Goal: Task Accomplishment & Management: Manage account settings

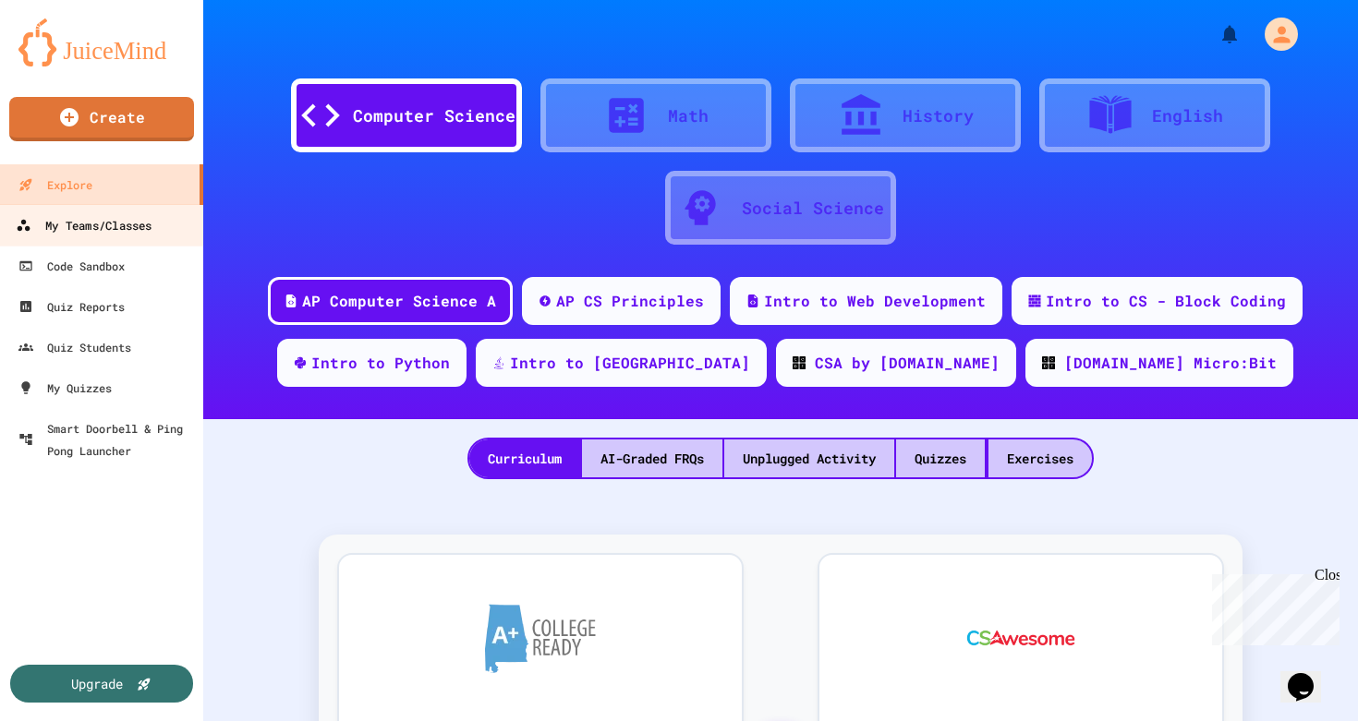
click at [103, 231] on div "My Teams/Classes" at bounding box center [84, 225] width 136 height 23
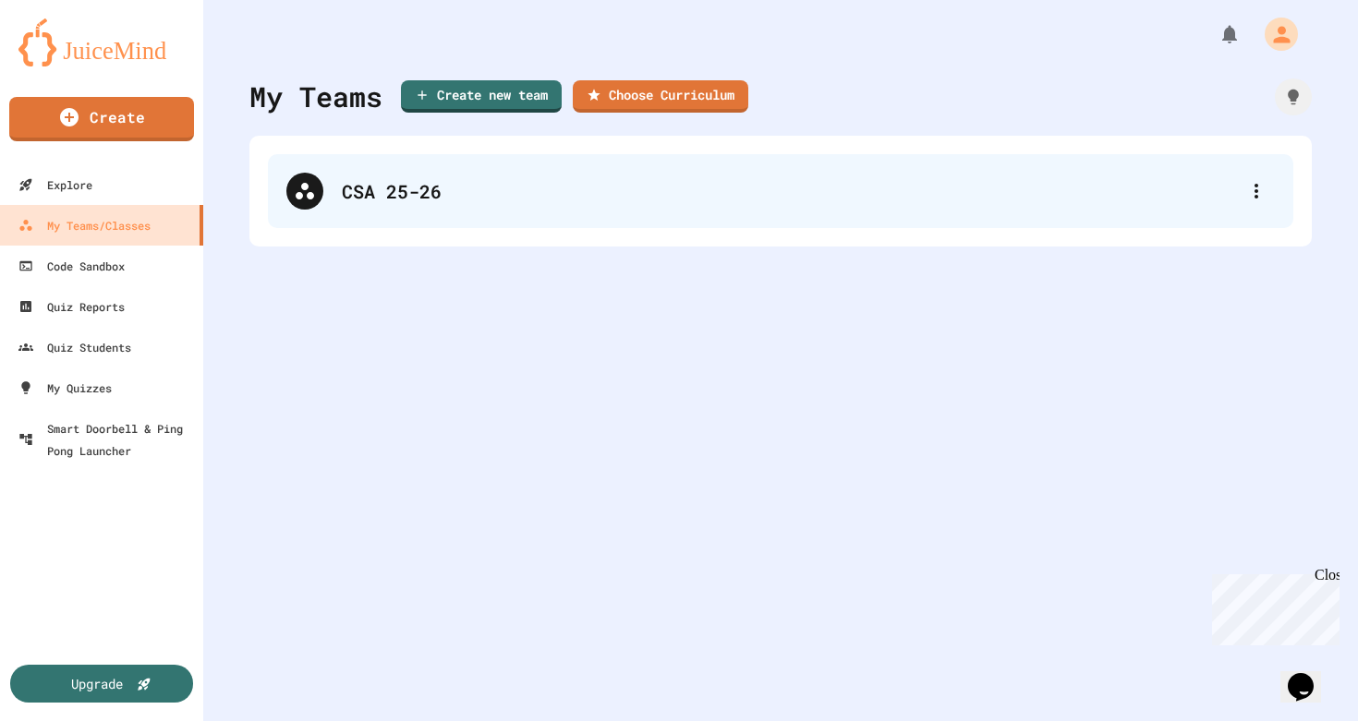
click at [371, 184] on div "CSA 25-26" at bounding box center [790, 191] width 896 height 28
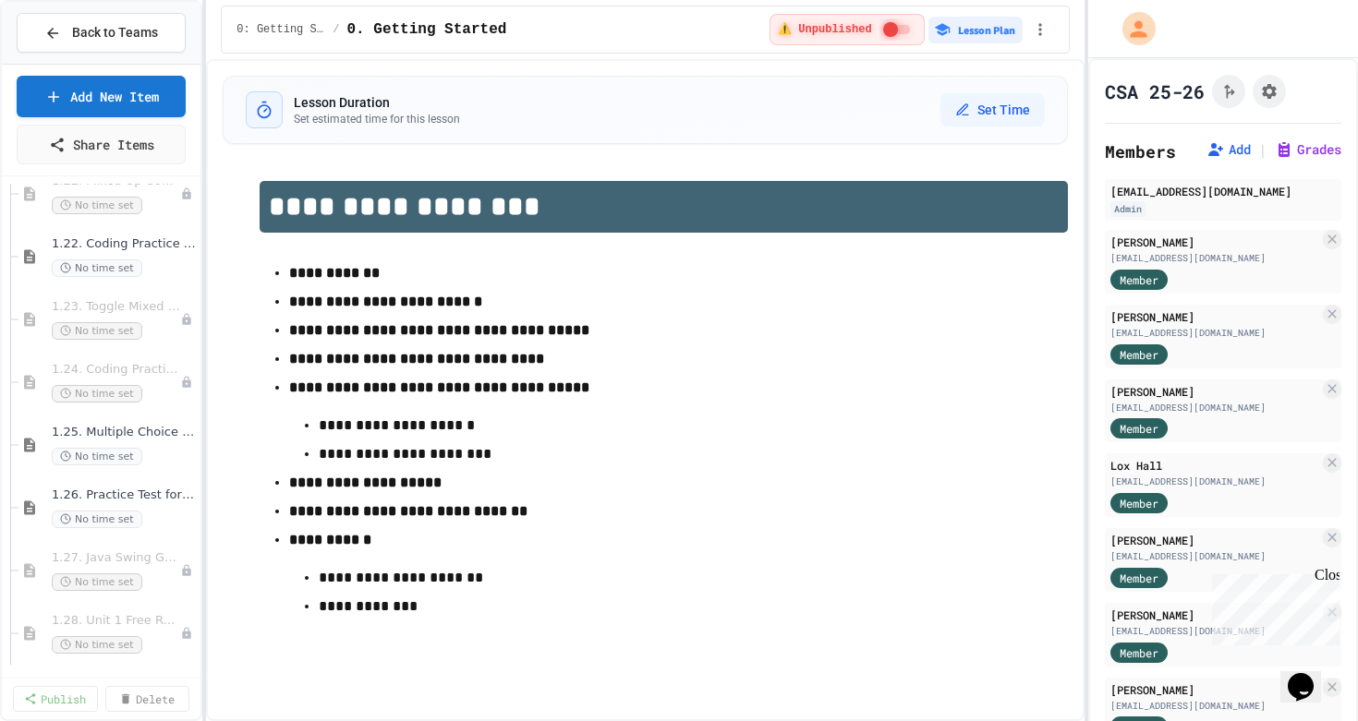
scroll to position [1899, 0]
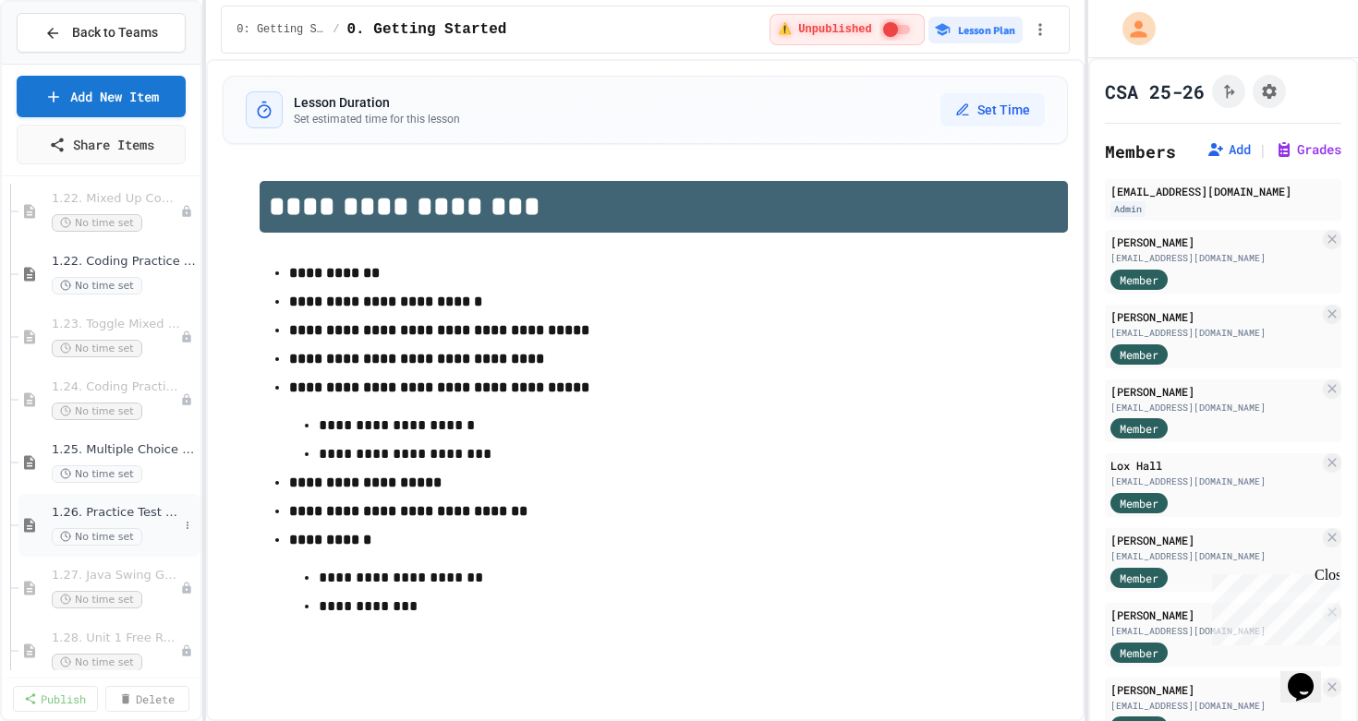
click at [88, 514] on span "1.26. Practice Test for Objects (1.12-1.14)" at bounding box center [115, 513] width 127 height 16
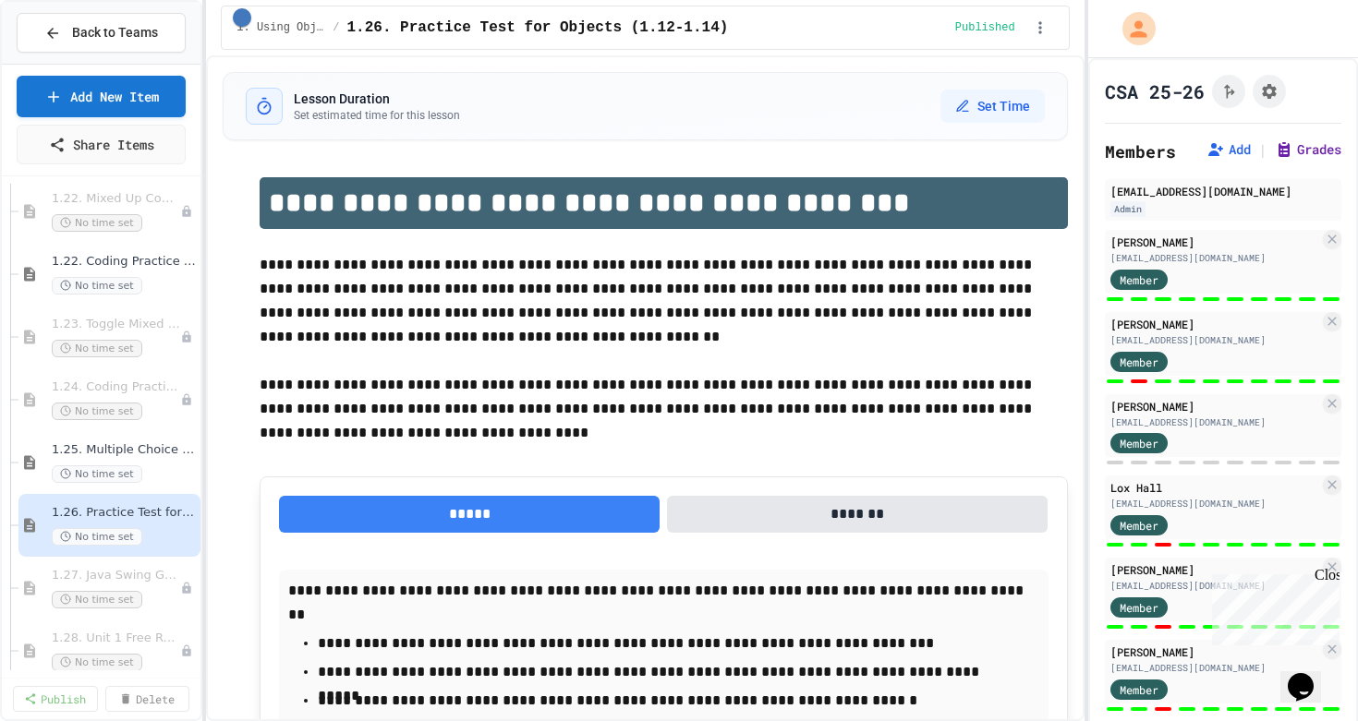
click at [1308, 154] on button "Grades" at bounding box center [1308, 149] width 67 height 18
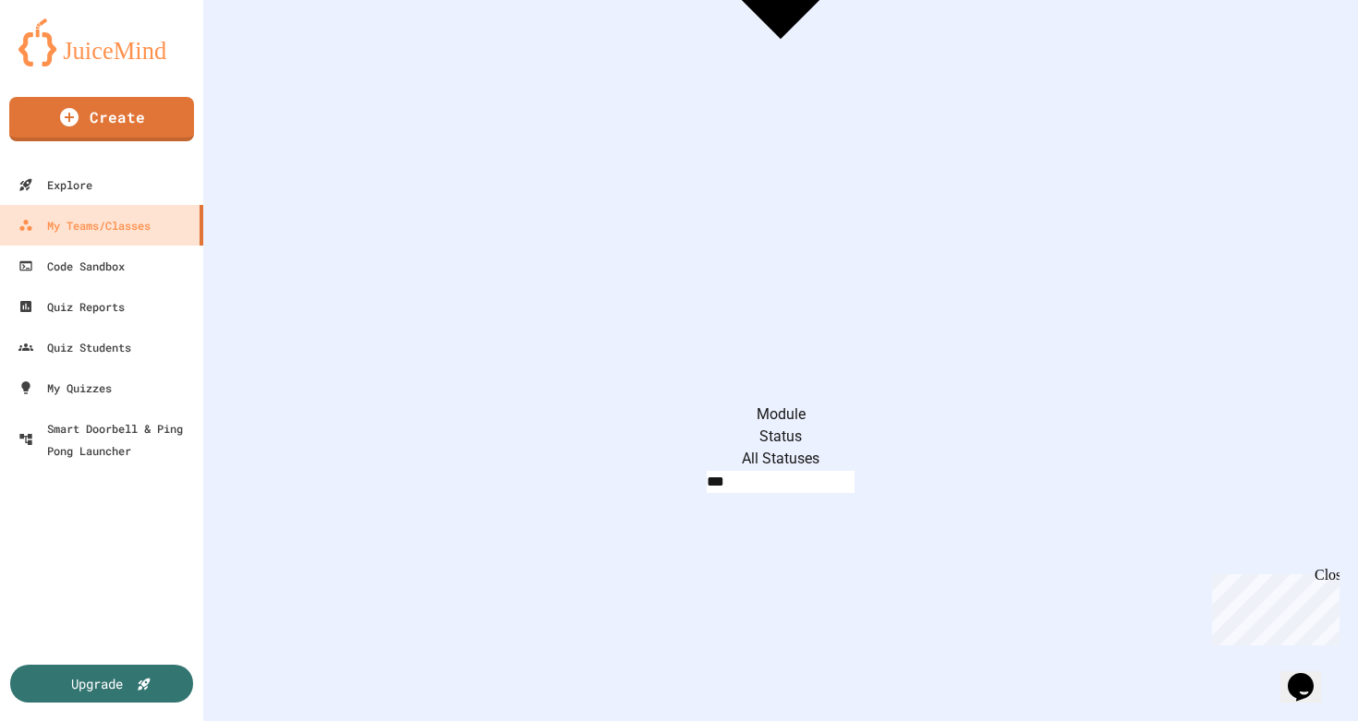
scroll to position [814, 0]
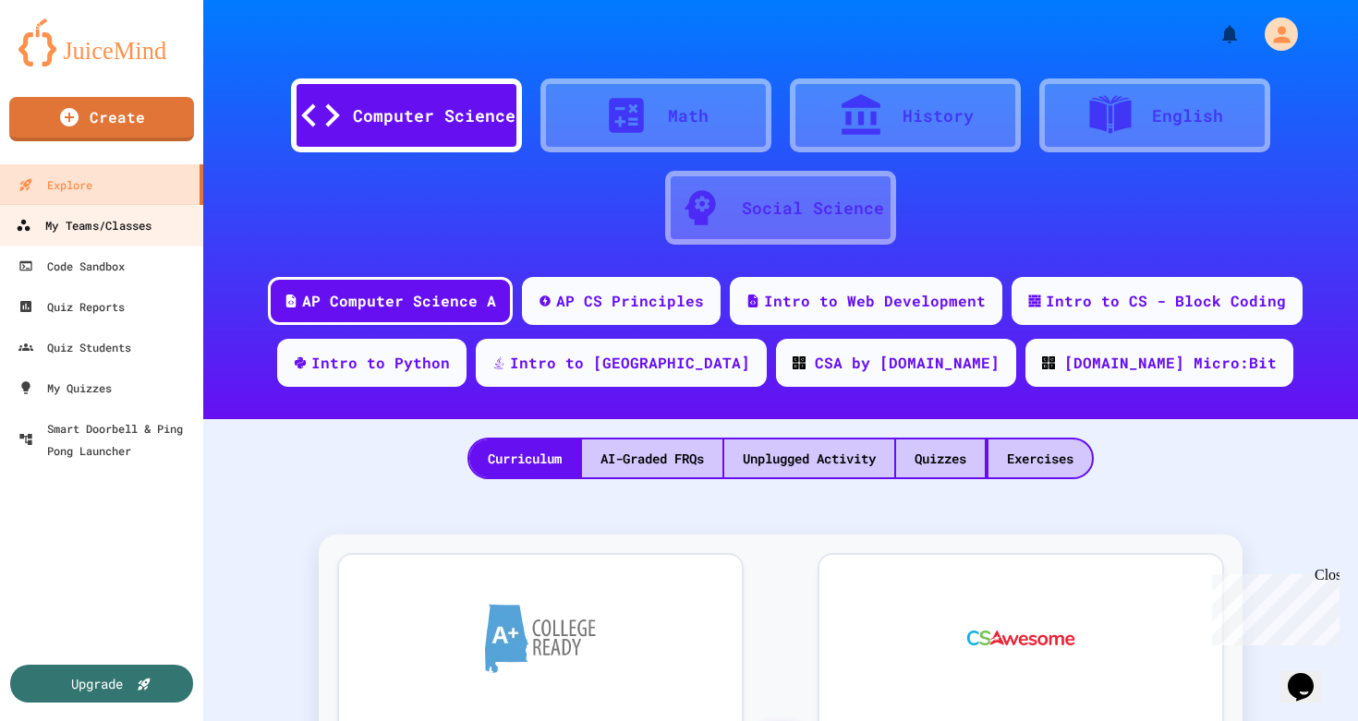
click at [91, 235] on div "My Teams/Classes" at bounding box center [84, 225] width 136 height 23
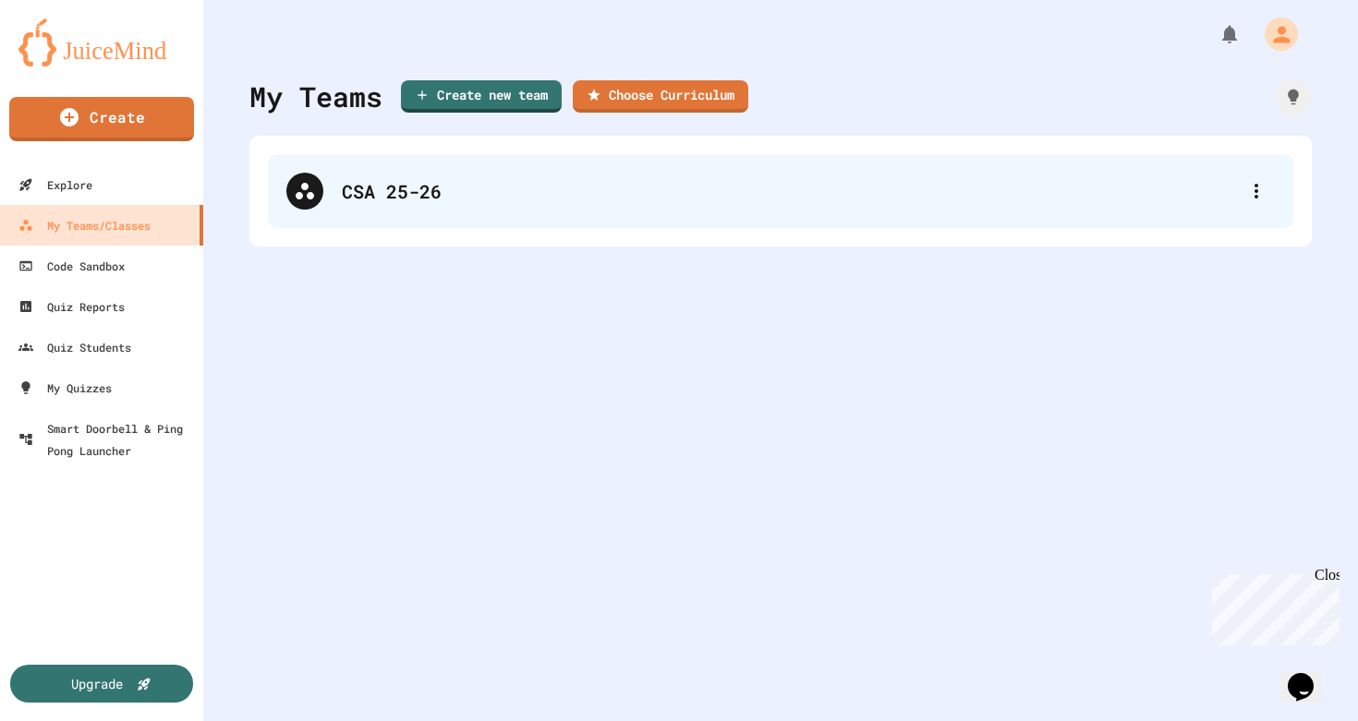
click at [407, 213] on div "CSA 25-26" at bounding box center [780, 191] width 1025 height 74
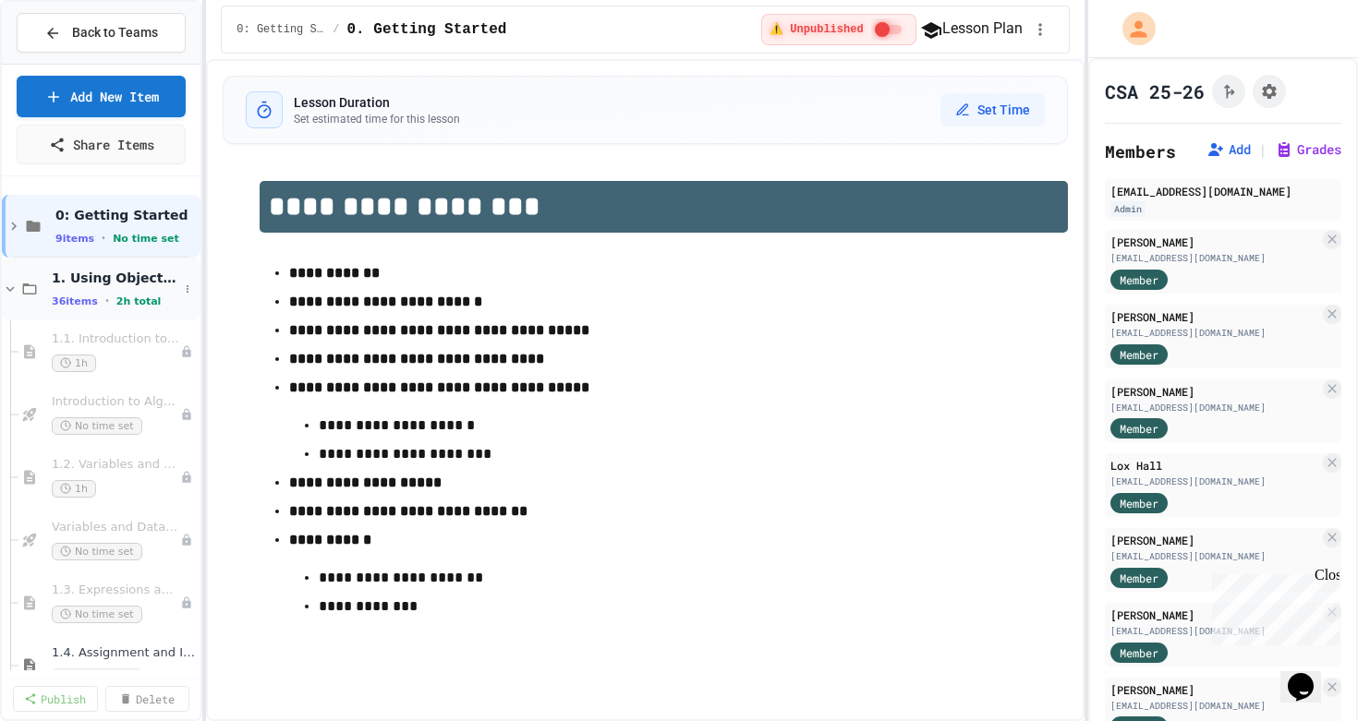
click at [7, 290] on icon at bounding box center [10, 289] width 17 height 17
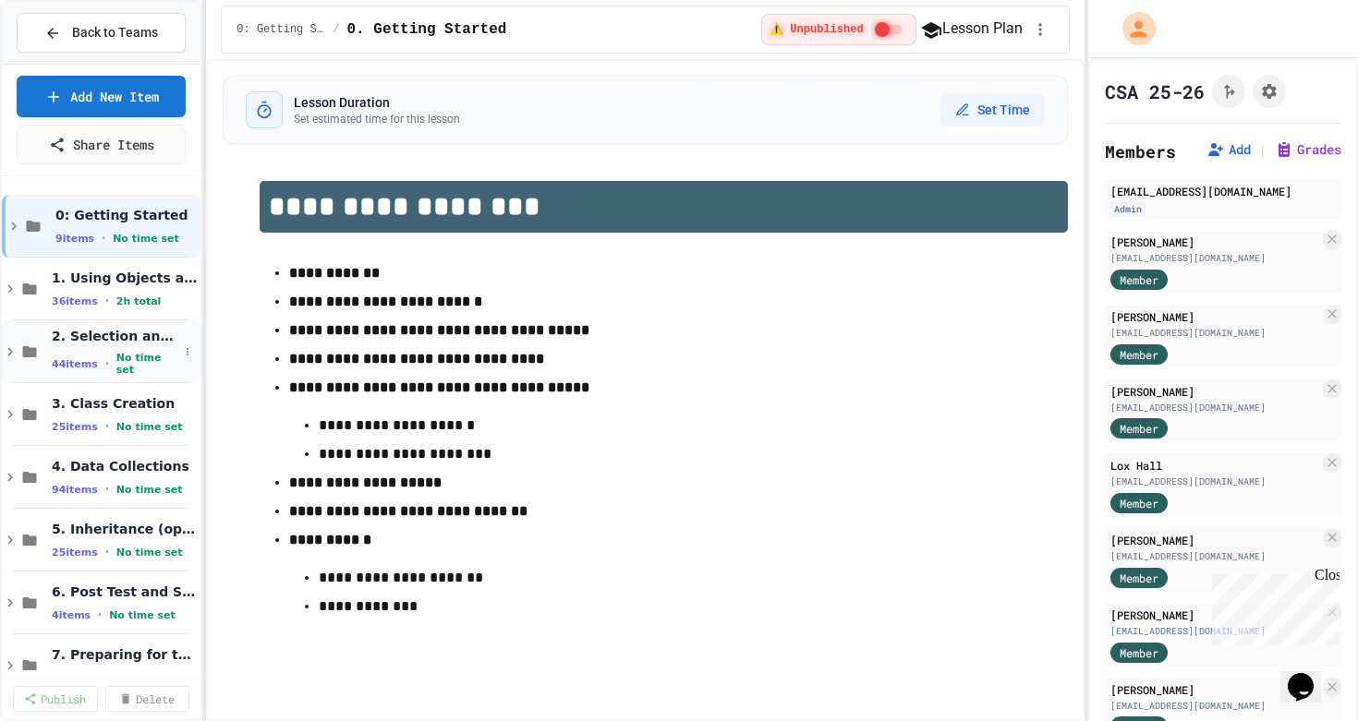
click at [10, 347] on icon at bounding box center [10, 352] width 17 height 17
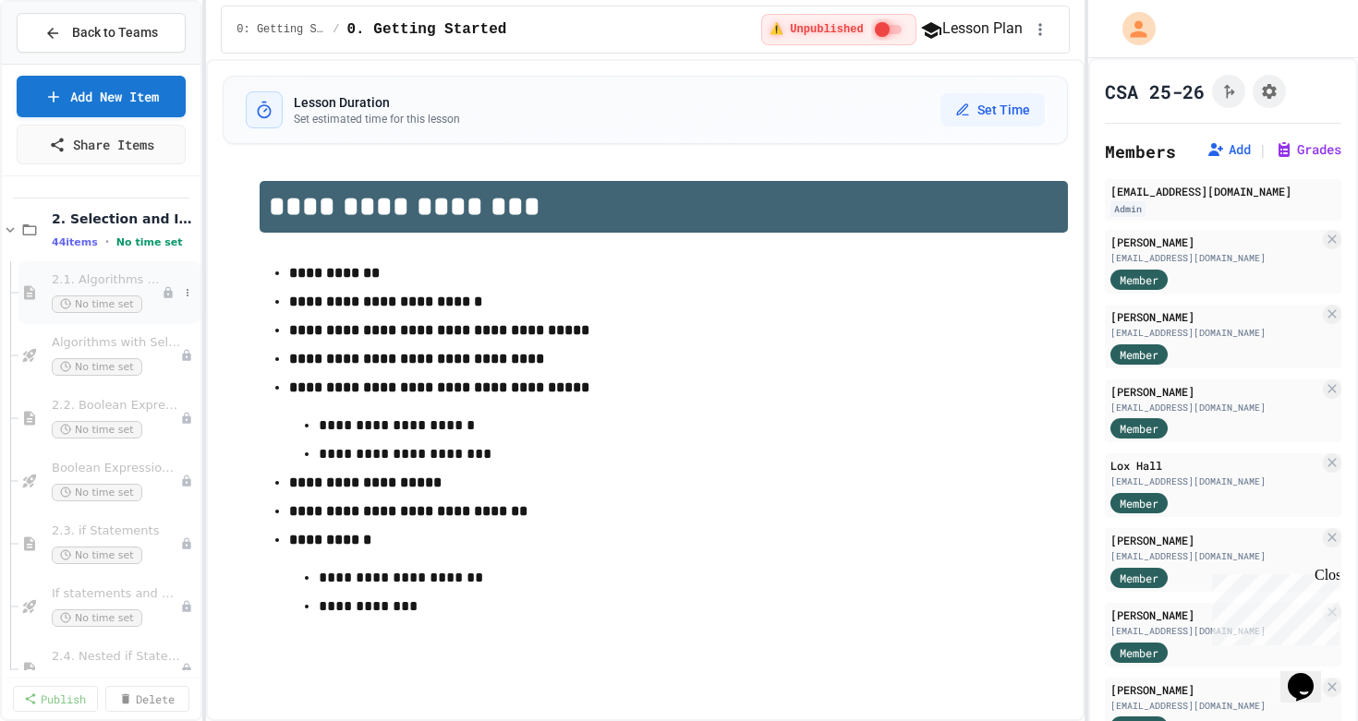
scroll to position [127, 0]
click at [113, 337] on span "Algorithms with Selection and Repetition - Topic 2.1" at bounding box center [107, 339] width 110 height 16
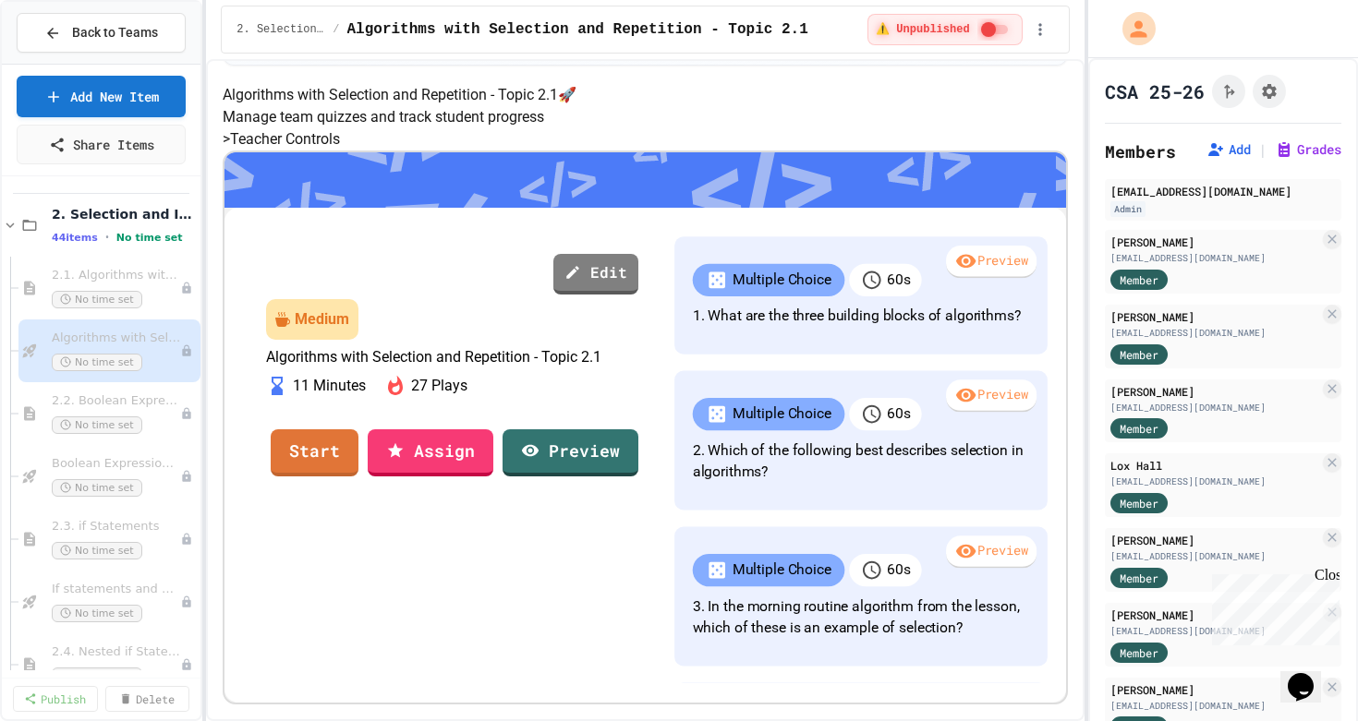
scroll to position [302, 0]
click at [102, 300] on span "No time set" at bounding box center [97, 300] width 91 height 18
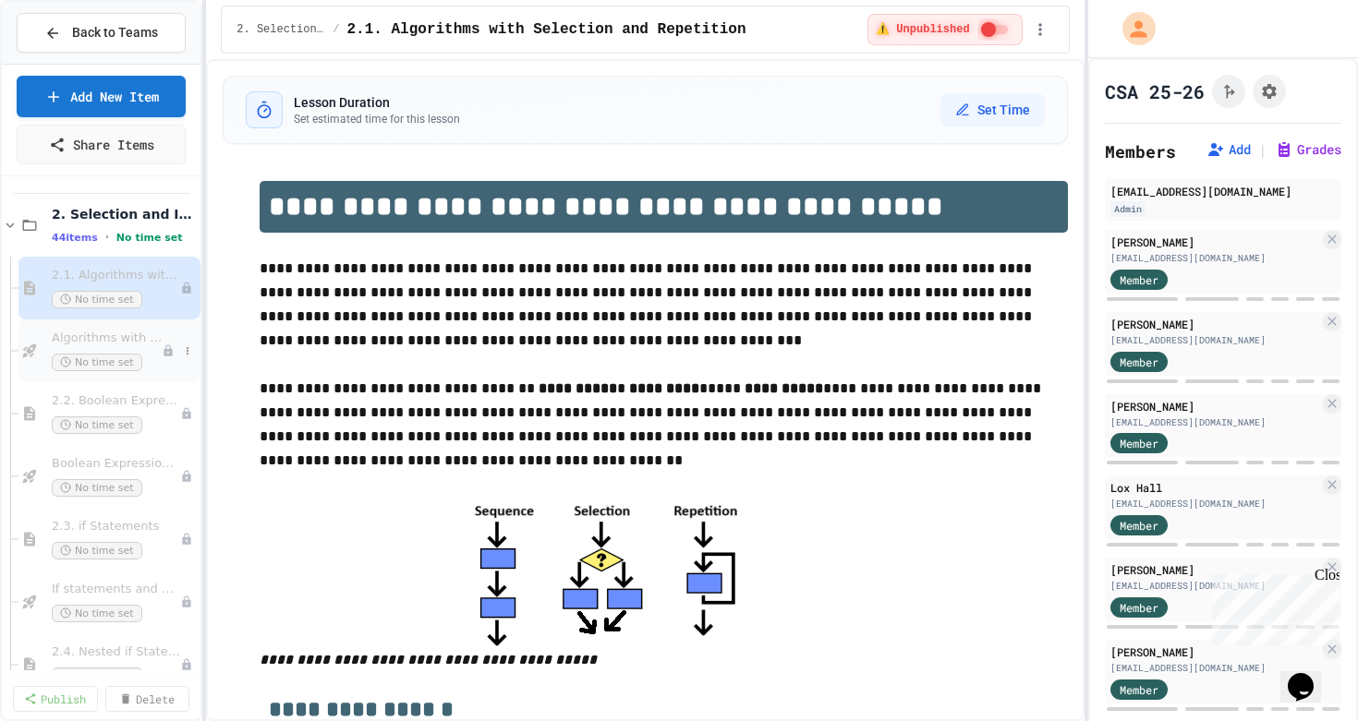
click at [103, 358] on span "No time set" at bounding box center [97, 363] width 91 height 18
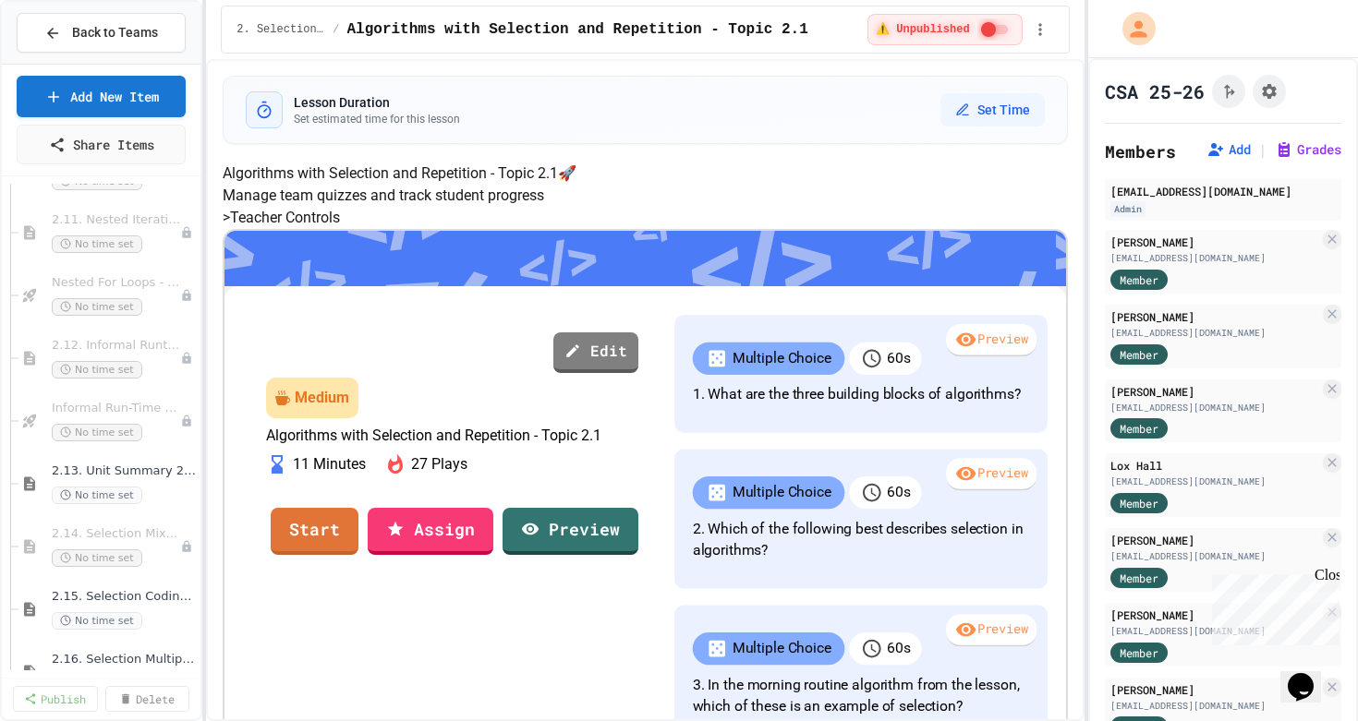
scroll to position [1319, 0]
click at [115, 466] on span "2.13. Unit Summary 2a Selection (2.1-2.6)" at bounding box center [115, 465] width 127 height 16
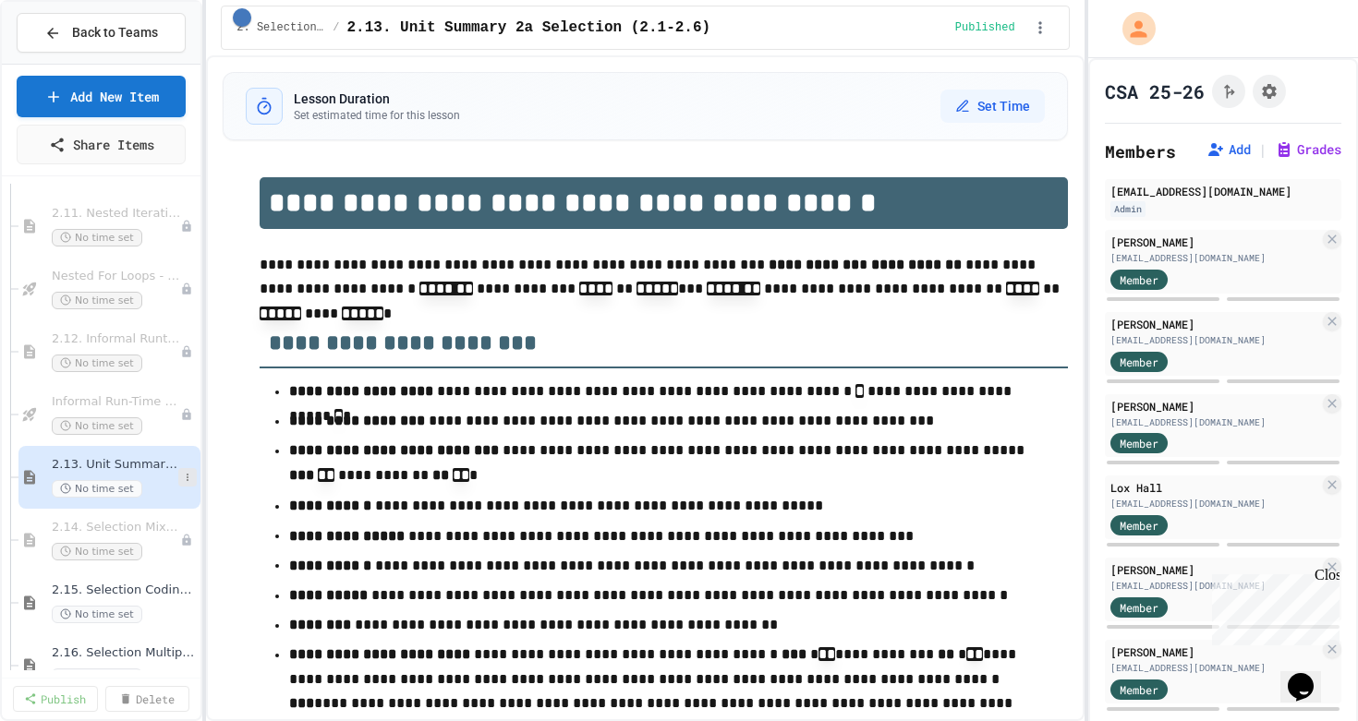
click at [187, 476] on icon at bounding box center [187, 477] width 11 height 11
click at [101, 465] on div at bounding box center [679, 360] width 1358 height 721
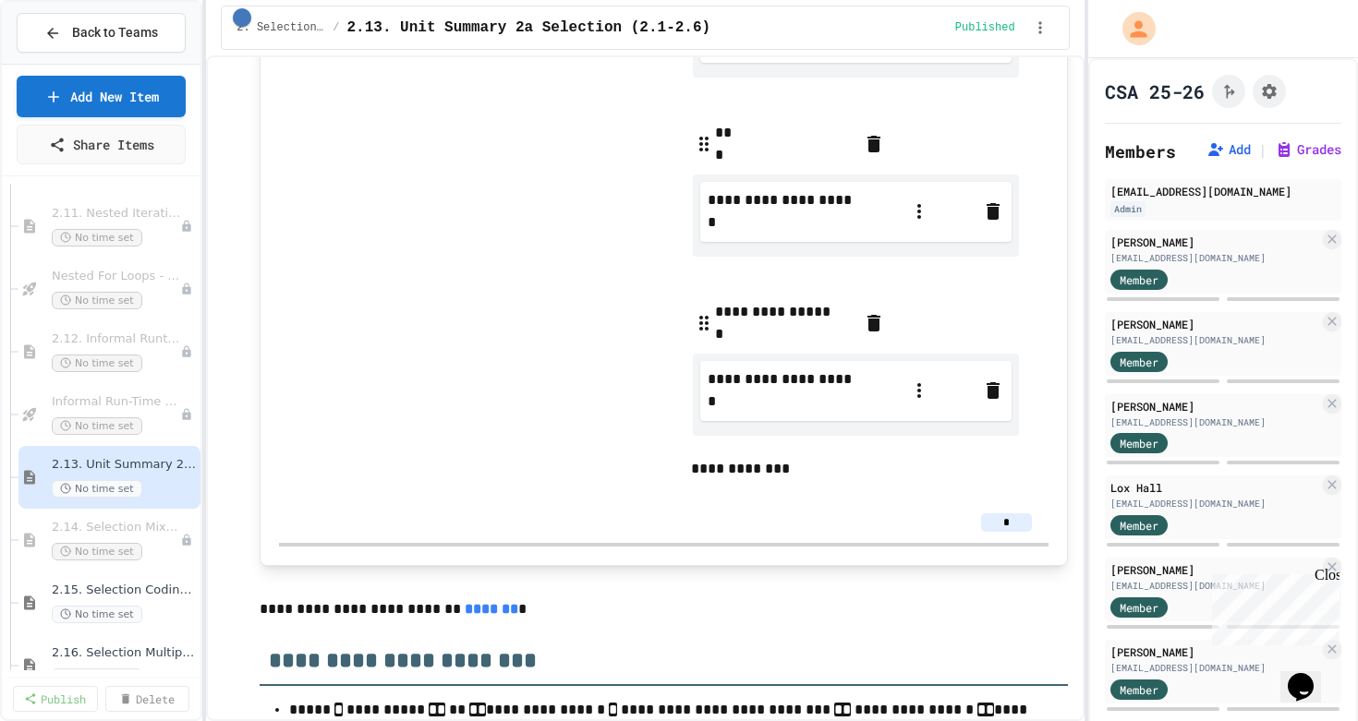
scroll to position [2767, 0]
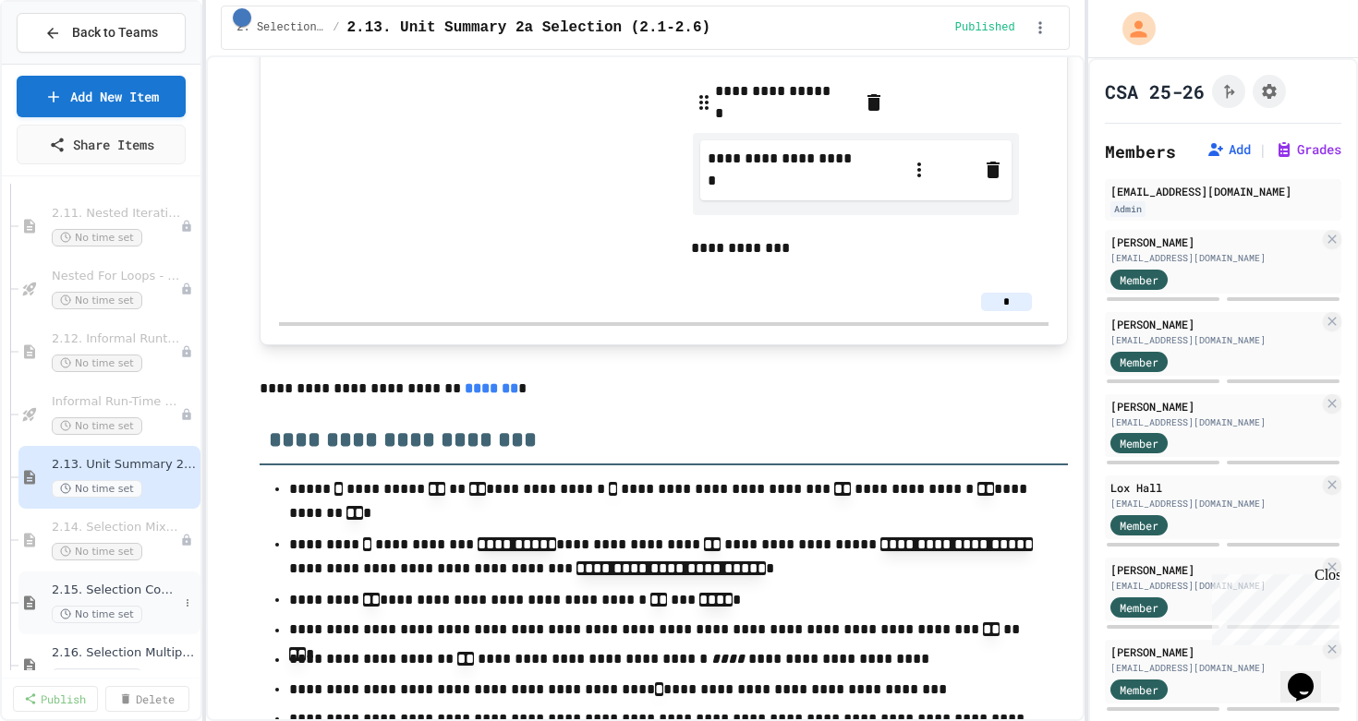
click at [100, 593] on span "2.15. Selection Coding Practice (2.1-2.6)" at bounding box center [115, 591] width 127 height 16
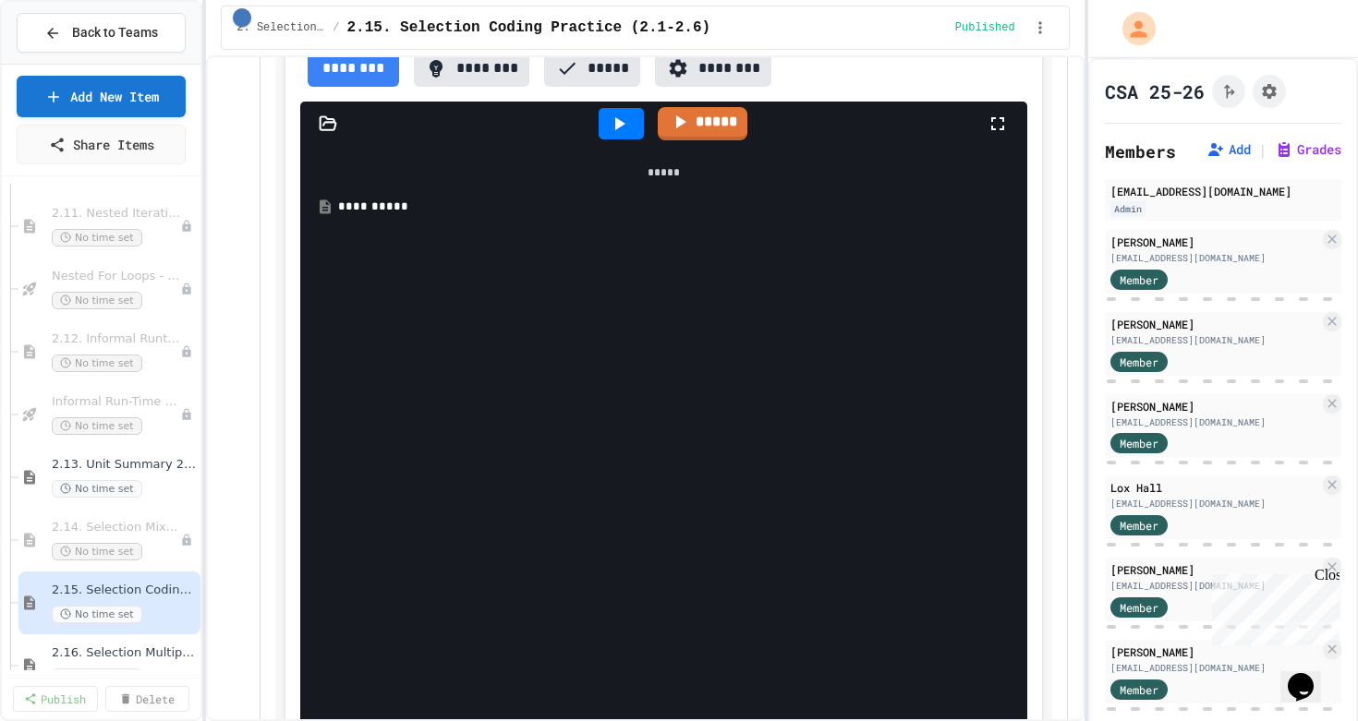
scroll to position [6725, 0]
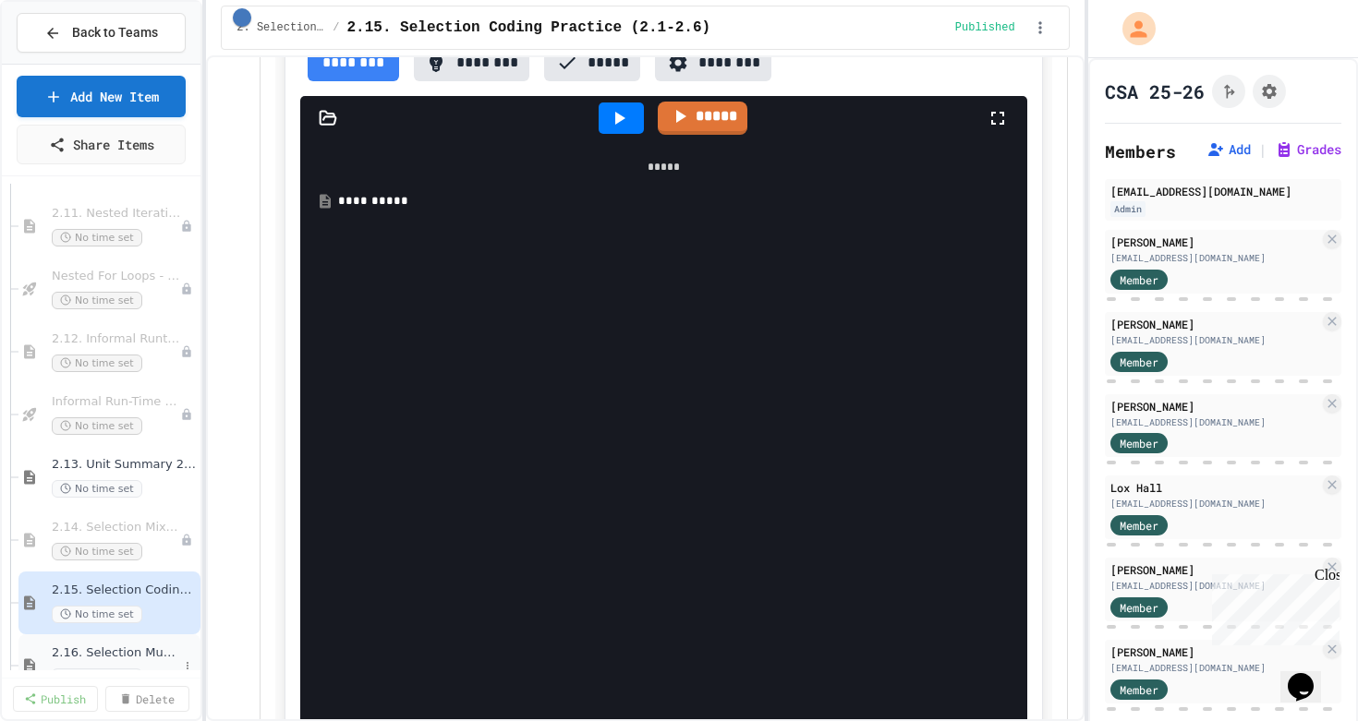
click at [154, 657] on span "2.16. Selection Multiple Choice Exercises (2.1-2.6)" at bounding box center [115, 654] width 127 height 16
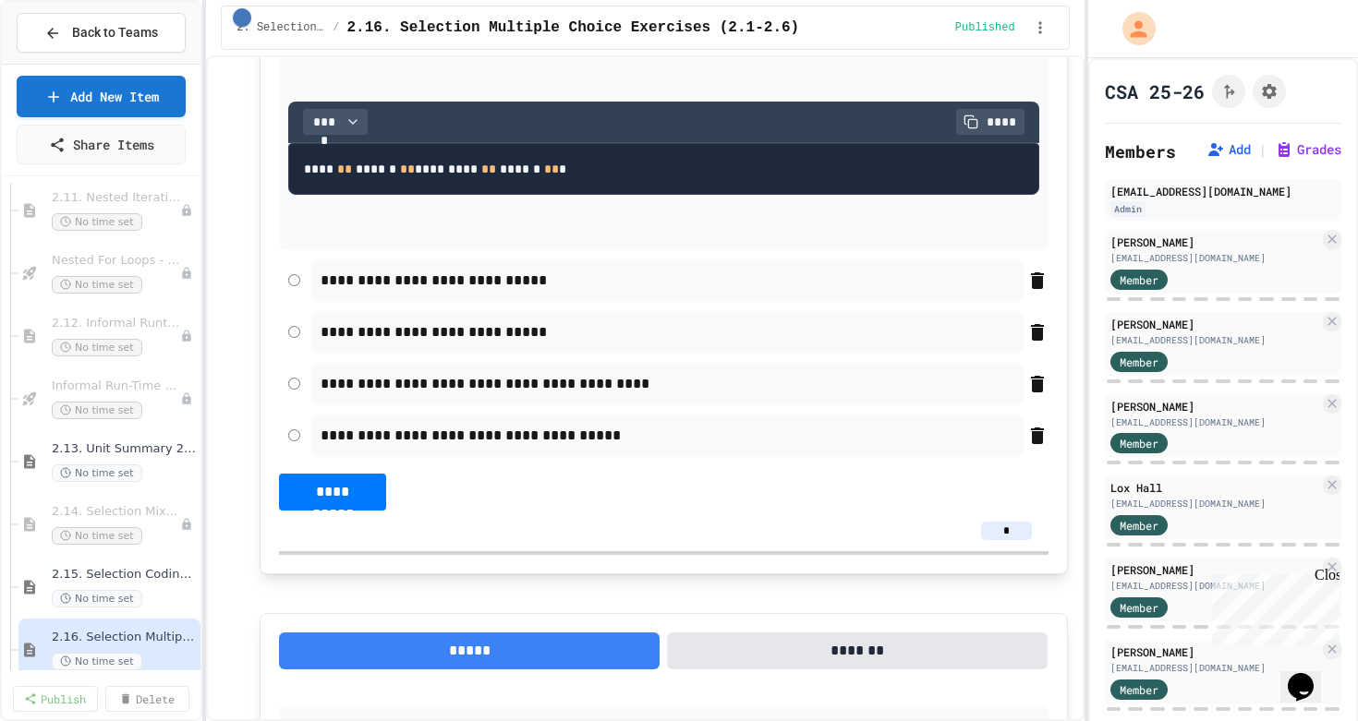
scroll to position [6916, 0]
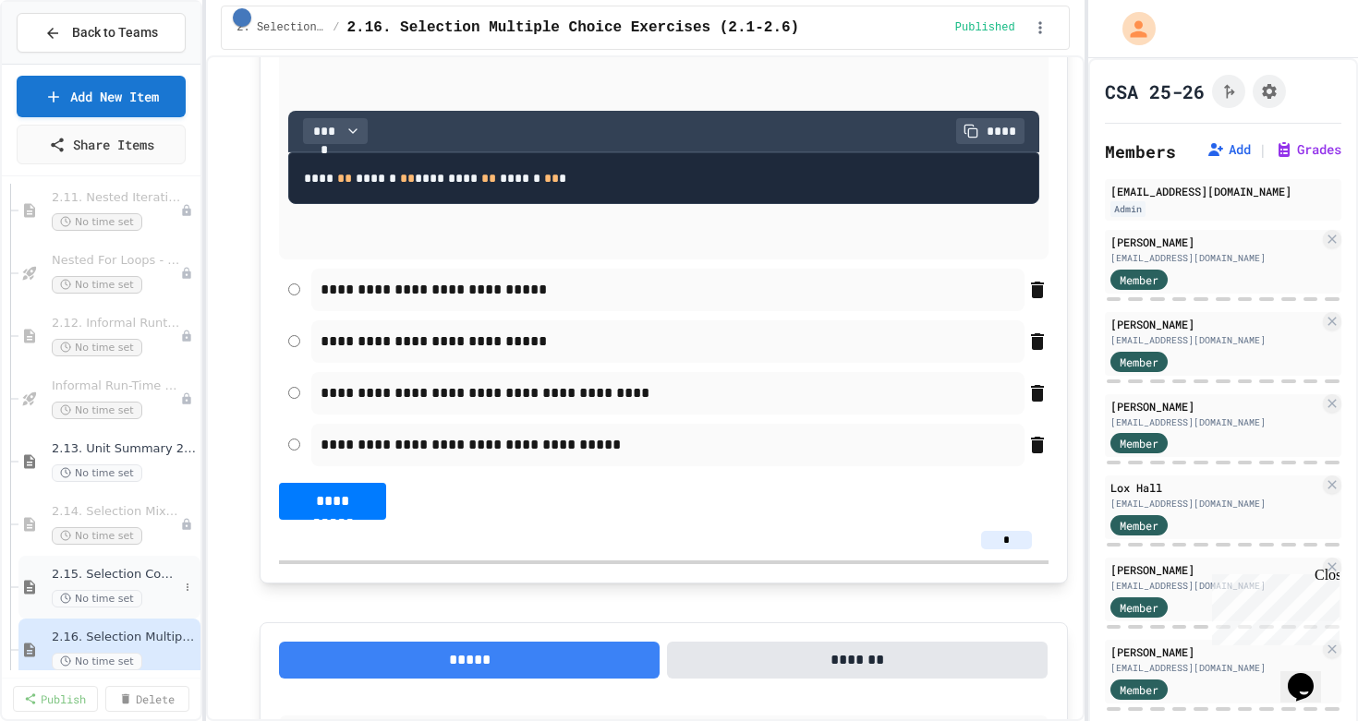
click at [129, 582] on span "2.15. Selection Coding Practice (2.1-2.6)" at bounding box center [115, 575] width 127 height 16
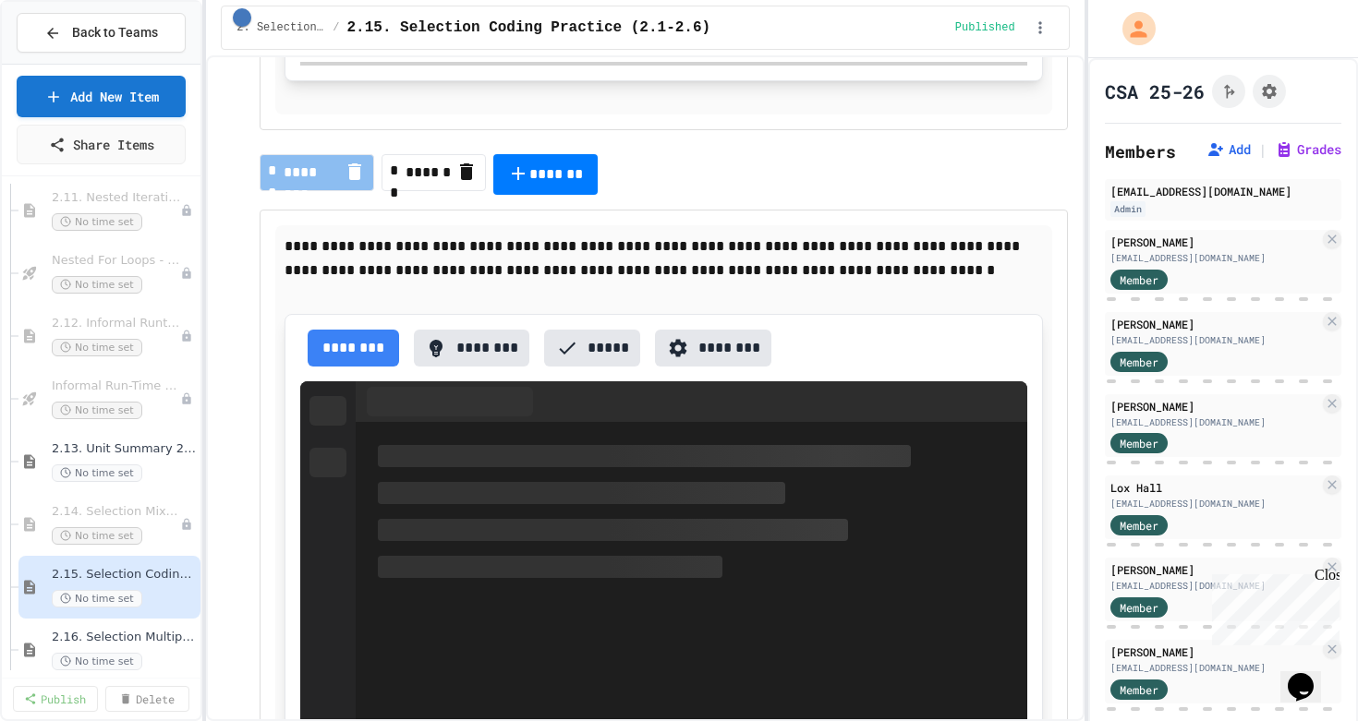
scroll to position [1204, 0]
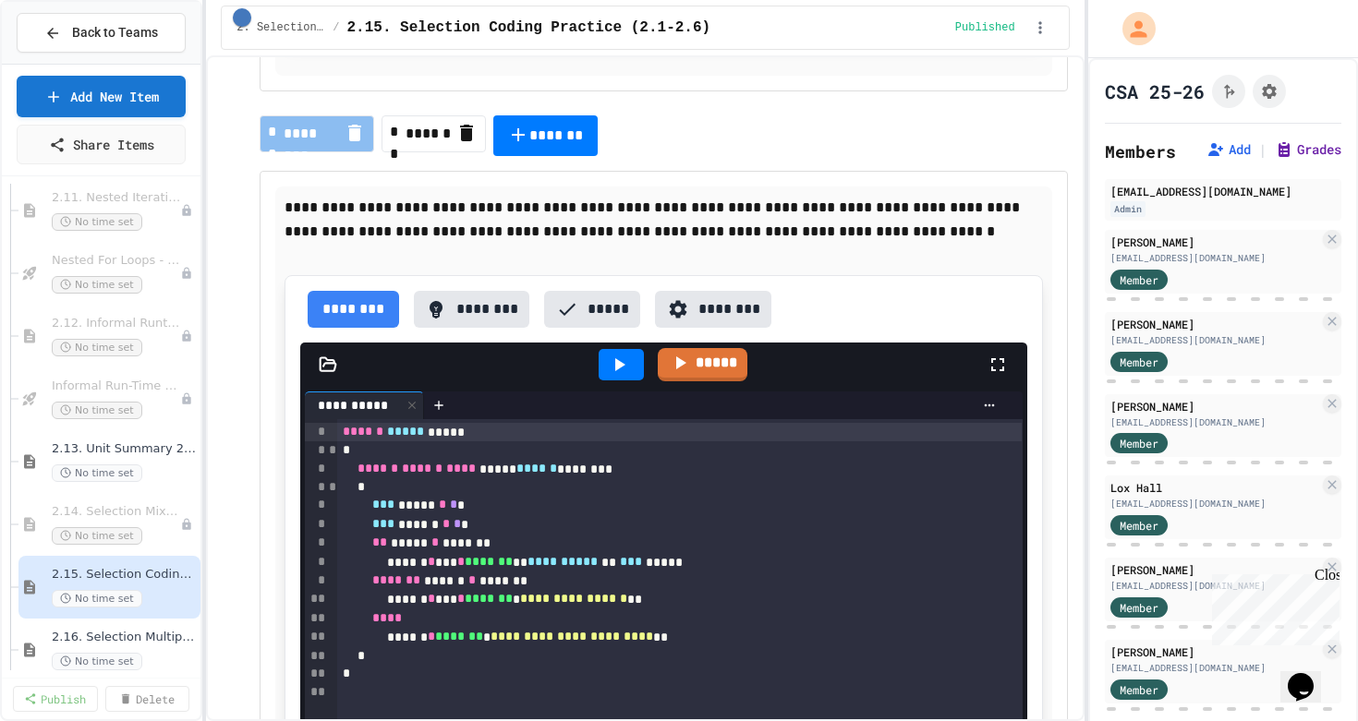
click at [1327, 153] on button "Grades" at bounding box center [1308, 149] width 67 height 18
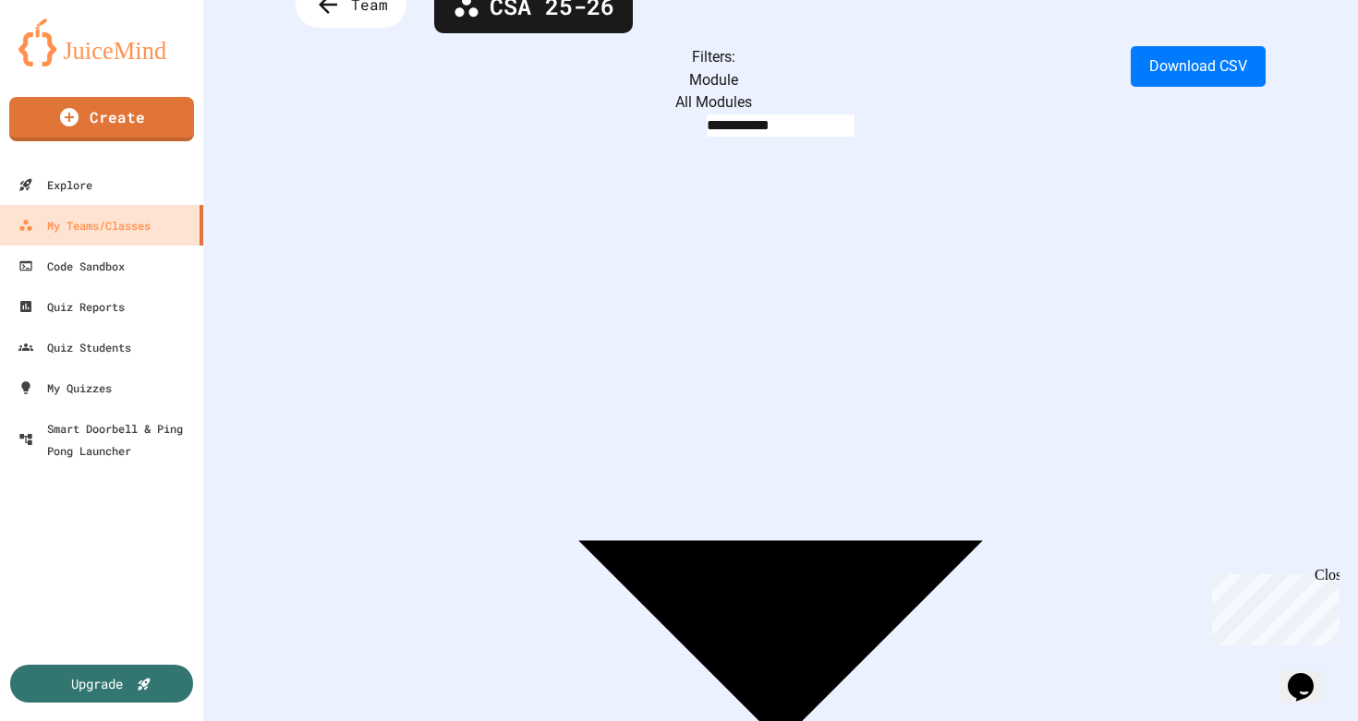
scroll to position [94, 0]
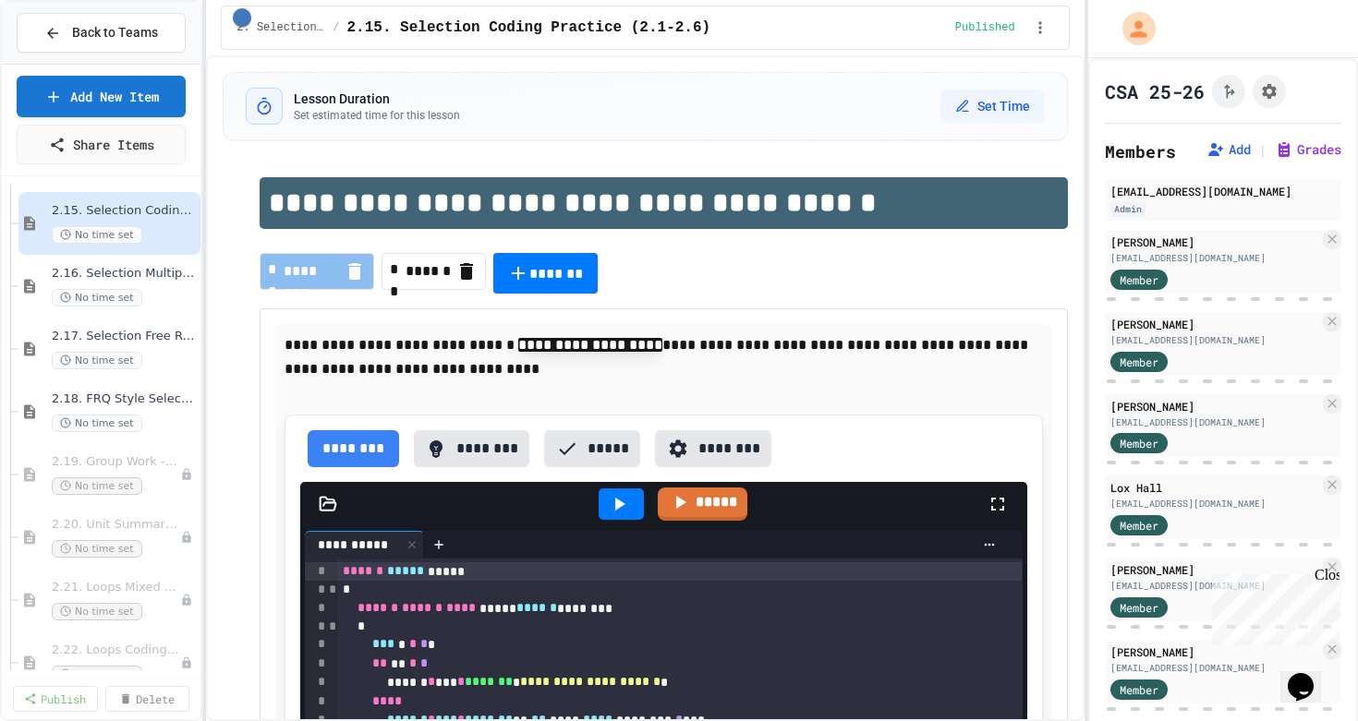
scroll to position [1705, 0]
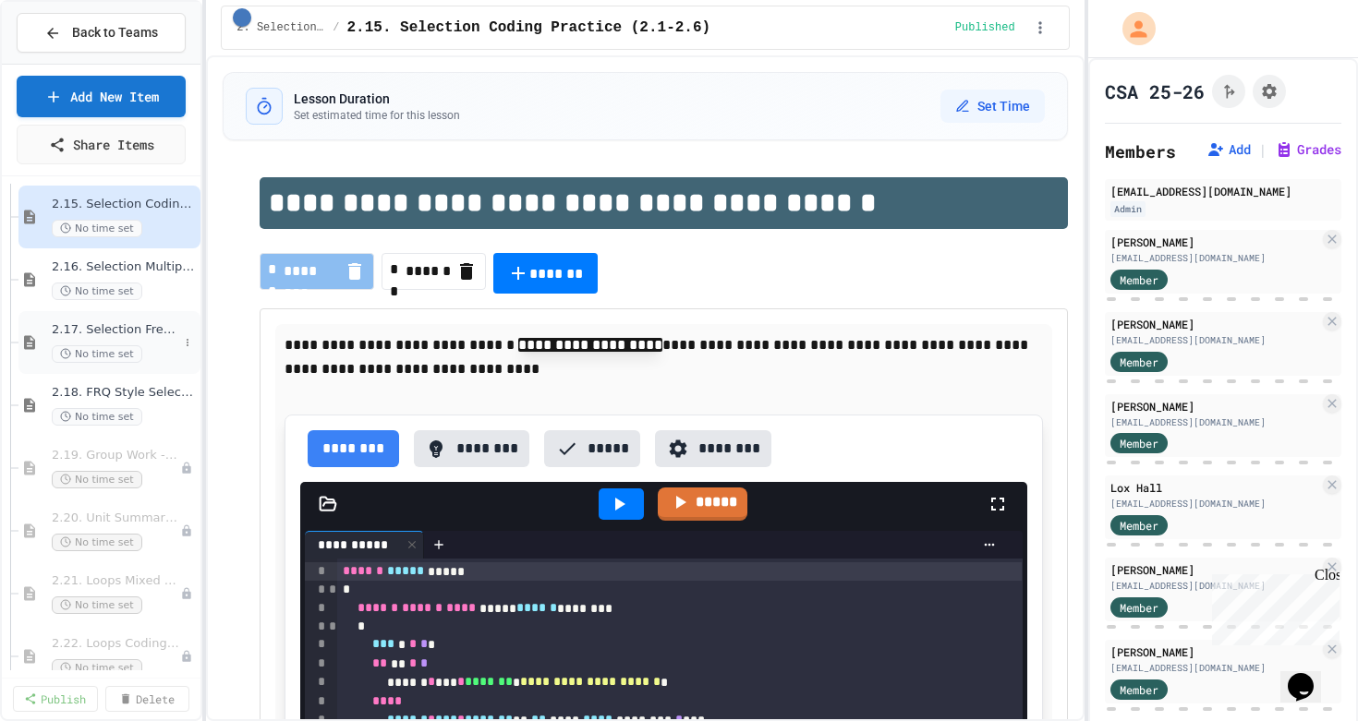
click at [143, 327] on span "2.17. Selection Free Response Question (FRQ) Game Practice (2.1-2.6)" at bounding box center [115, 330] width 127 height 16
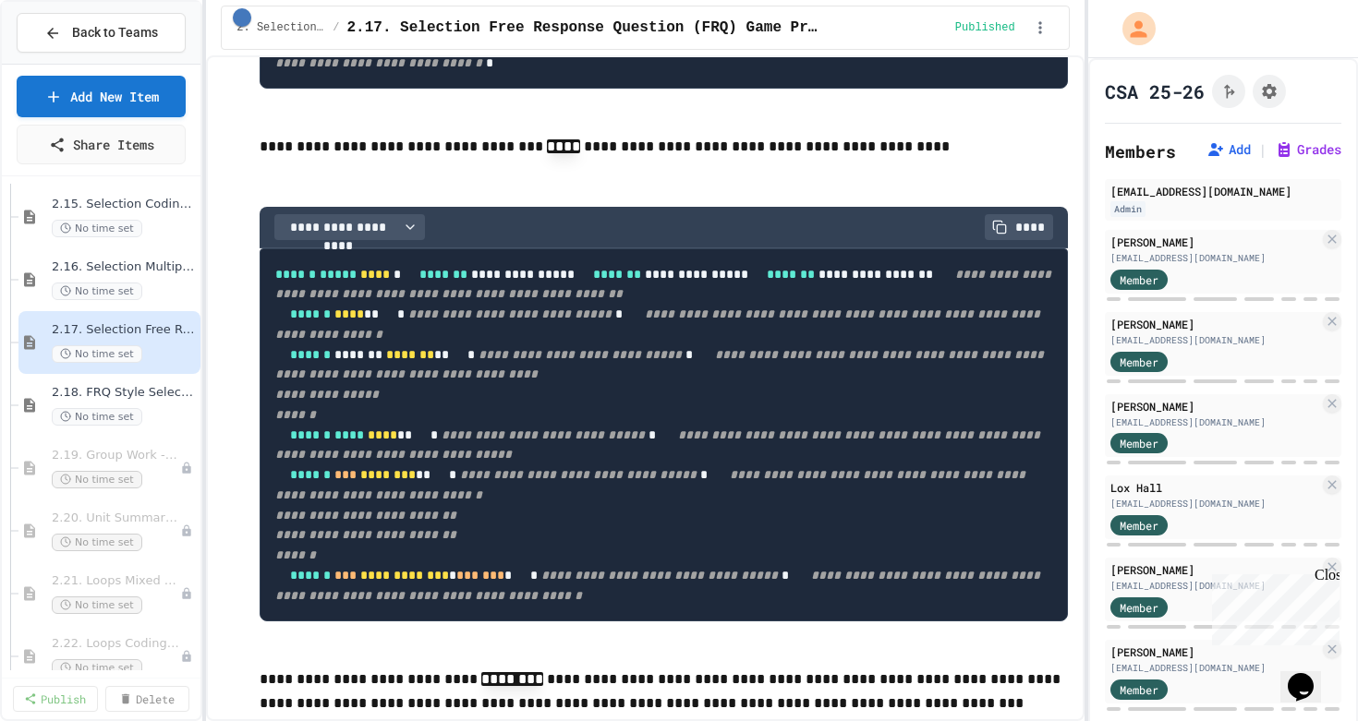
scroll to position [684, 0]
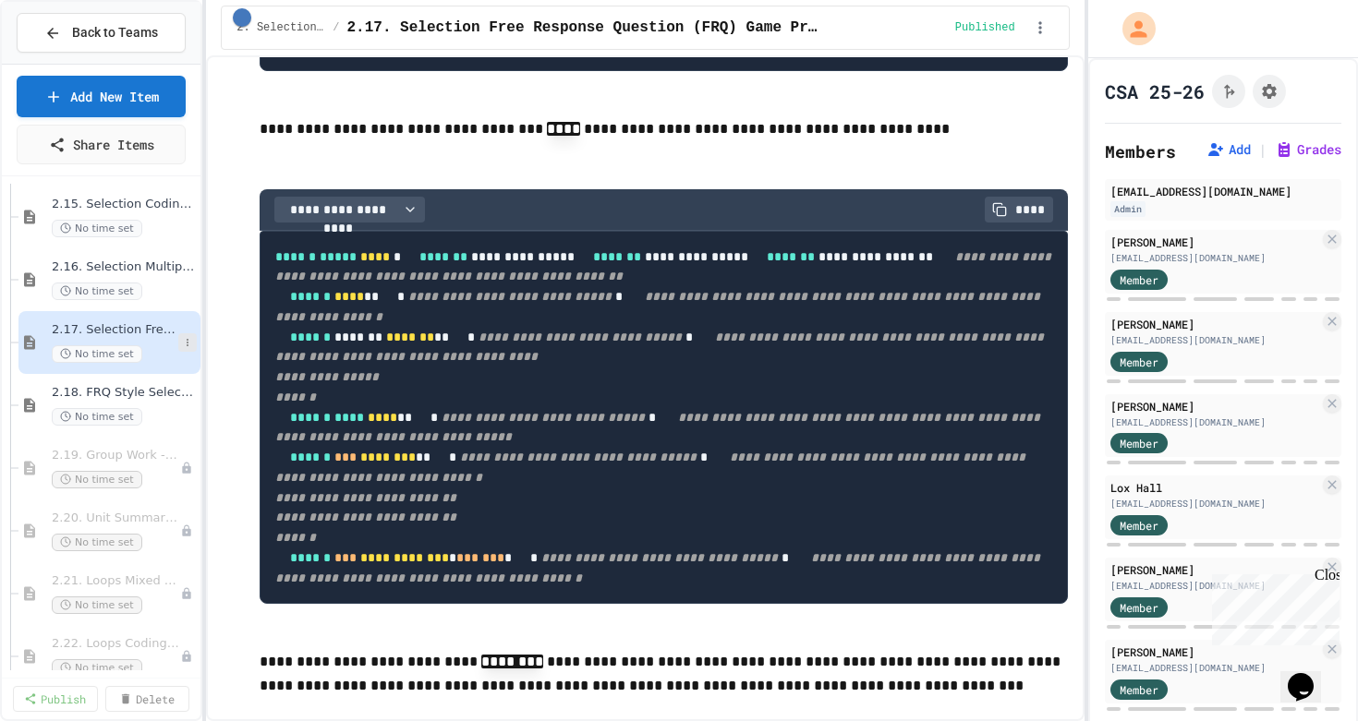
click at [186, 341] on icon at bounding box center [187, 342] width 11 height 11
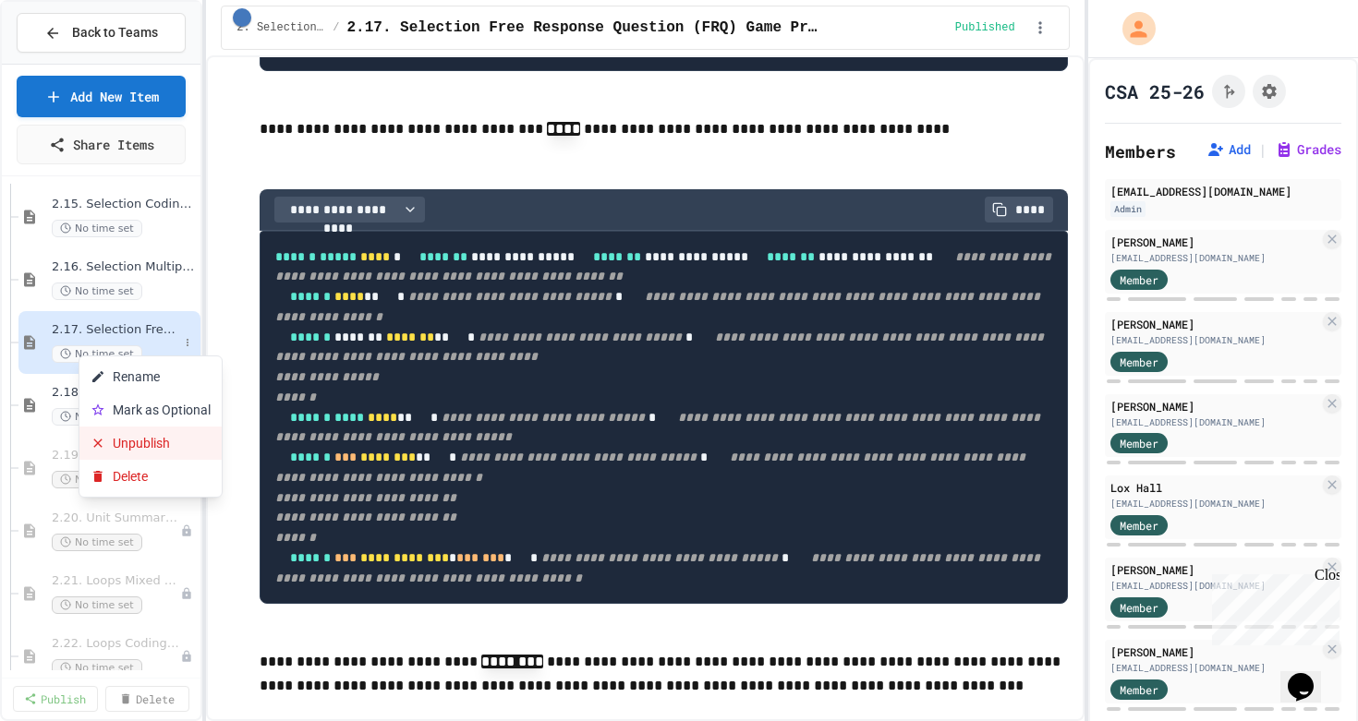
click at [168, 442] on button "Unpublish" at bounding box center [150, 443] width 142 height 33
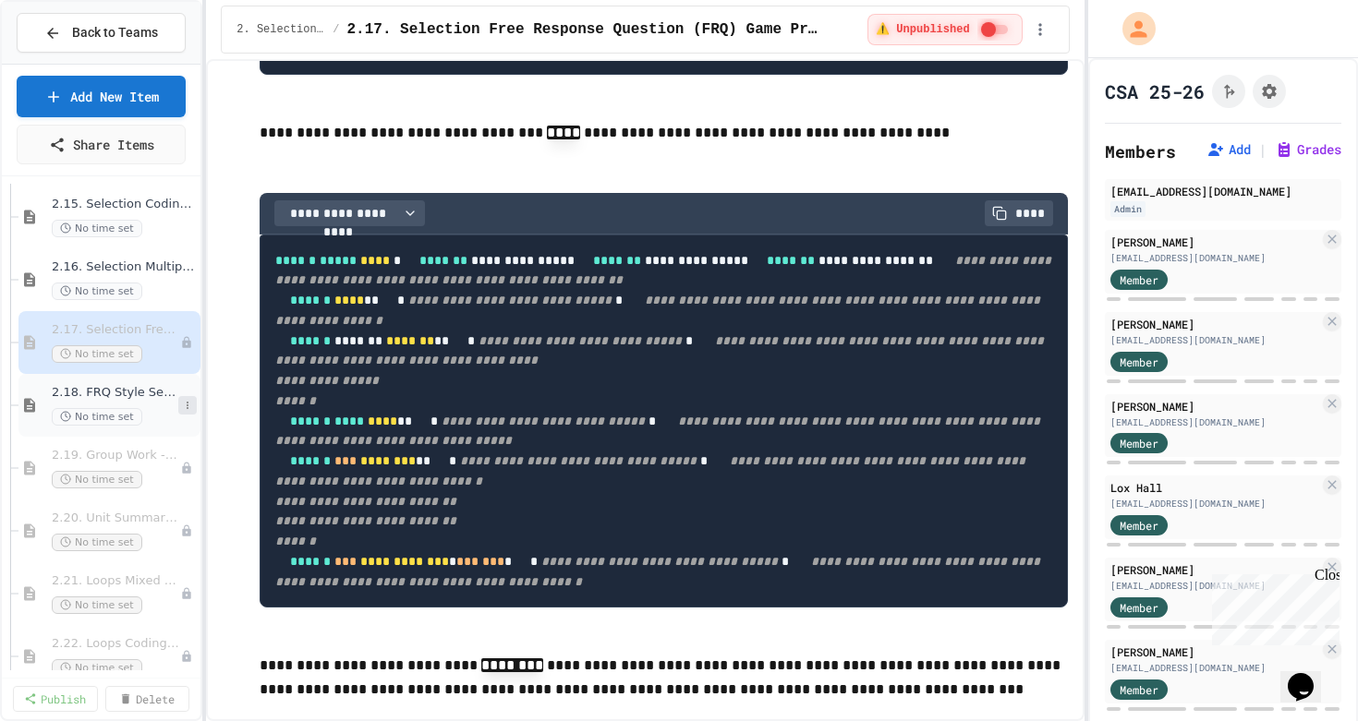
click at [185, 410] on icon at bounding box center [187, 405] width 11 height 11
click at [163, 507] on button "Unpublish" at bounding box center [150, 506] width 142 height 33
click at [127, 393] on span "2.18. FRQ Style Selection Coding Practice (2.1-2.6)" at bounding box center [107, 393] width 110 height 16
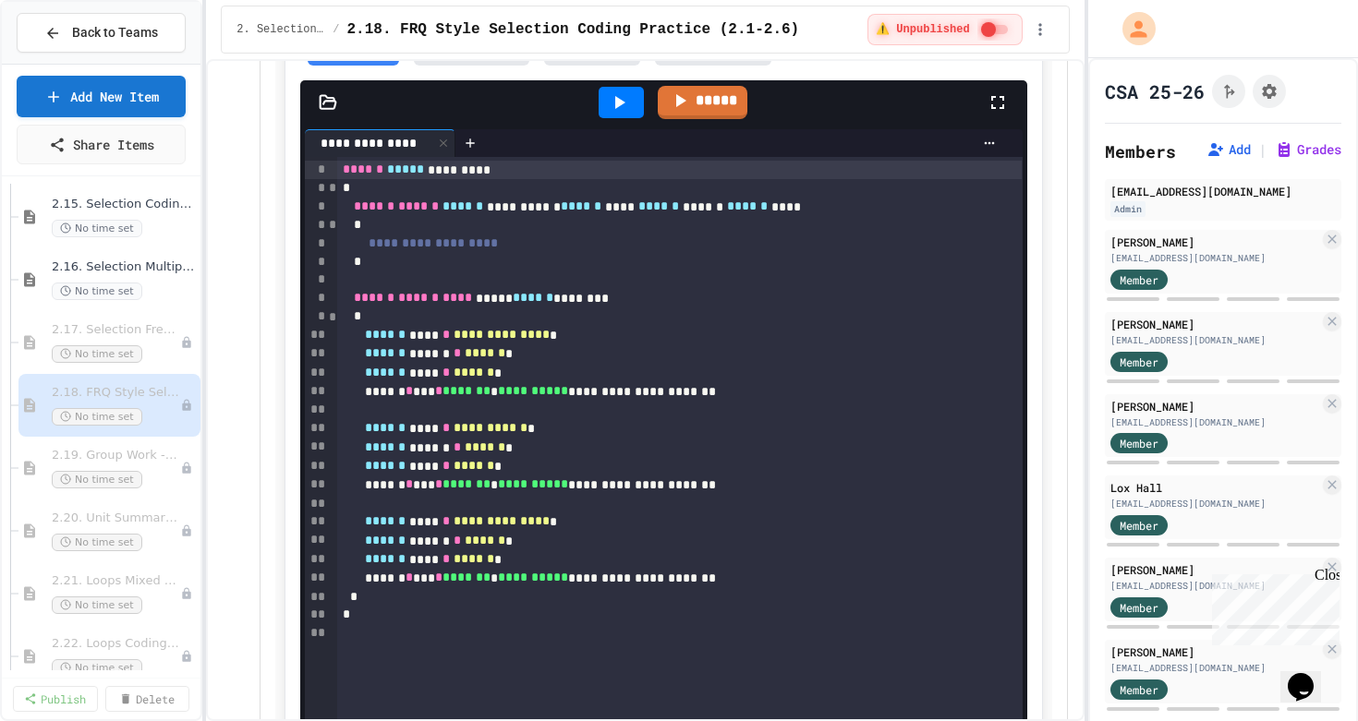
scroll to position [1055, 0]
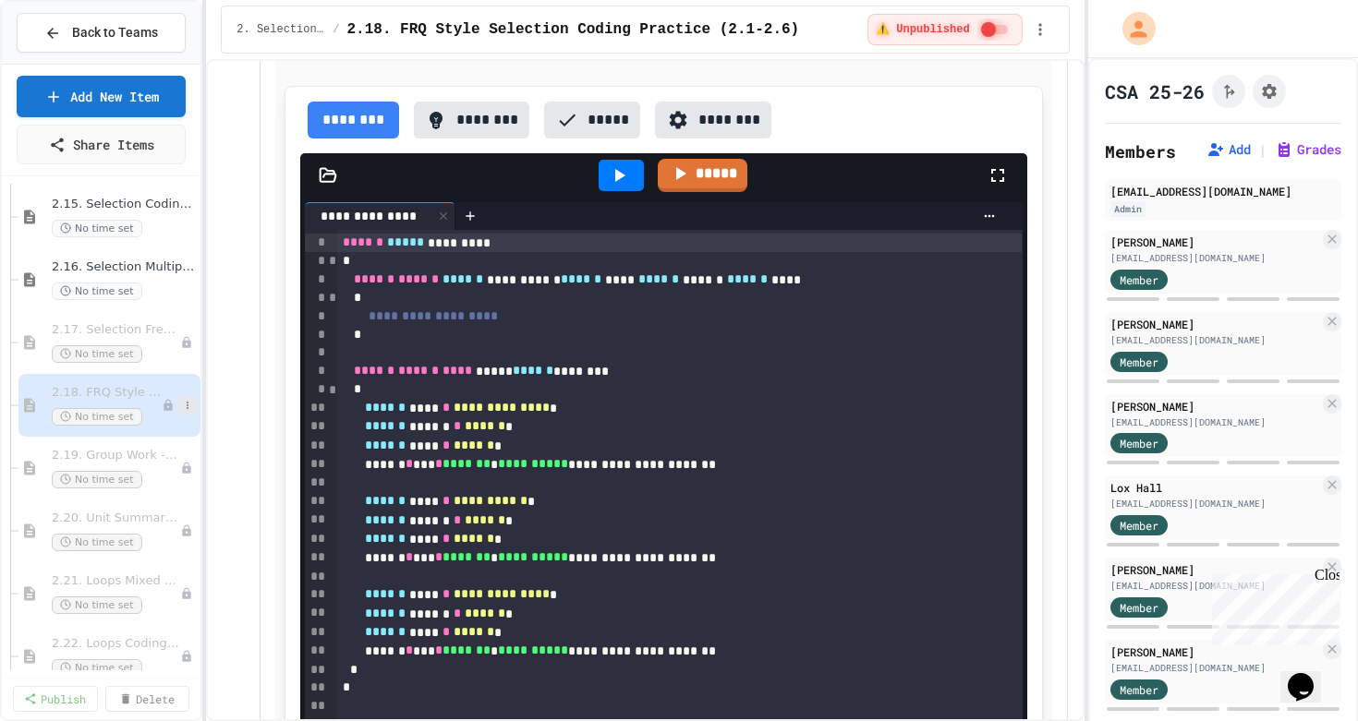
click at [186, 408] on icon at bounding box center [187, 405] width 11 height 11
click at [127, 513] on button "Publish" at bounding box center [150, 506] width 142 height 33
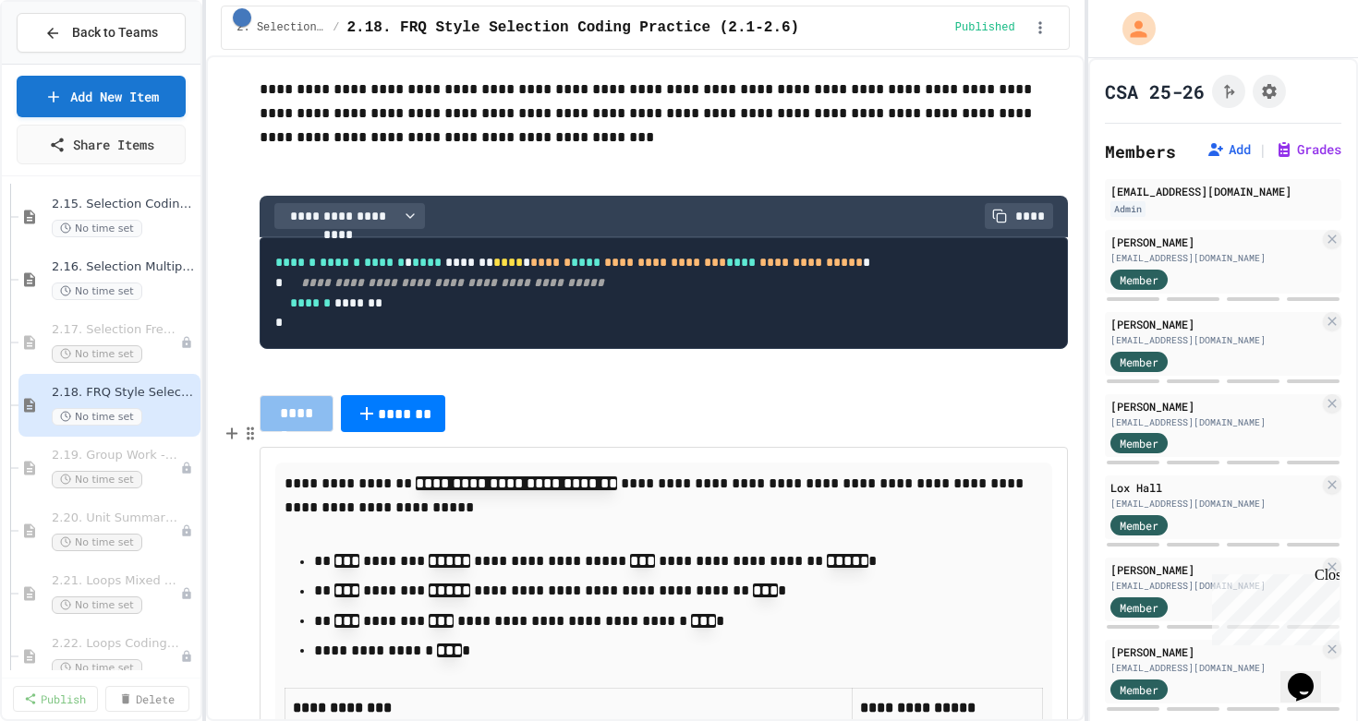
scroll to position [0, 0]
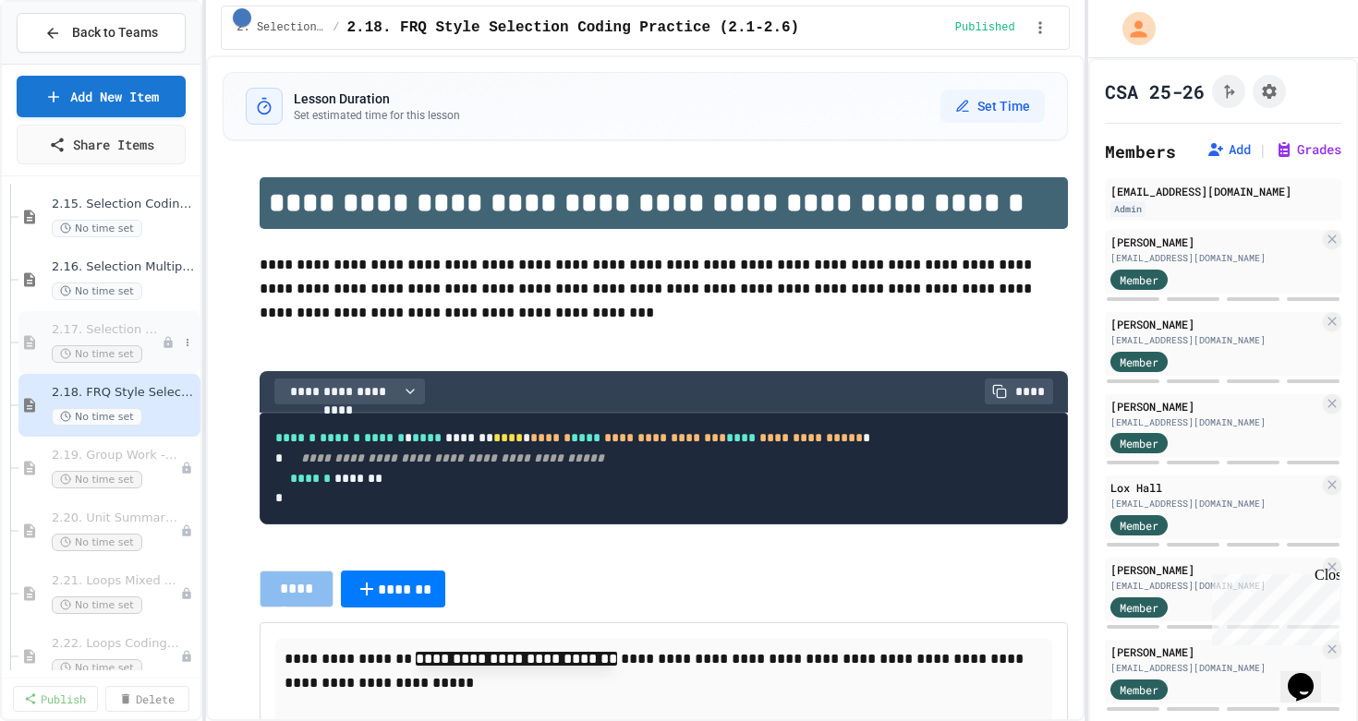
click at [110, 333] on span "2.17. Selection Free Response Question (FRQ) Game Practice (2.1-2.6)" at bounding box center [107, 330] width 110 height 16
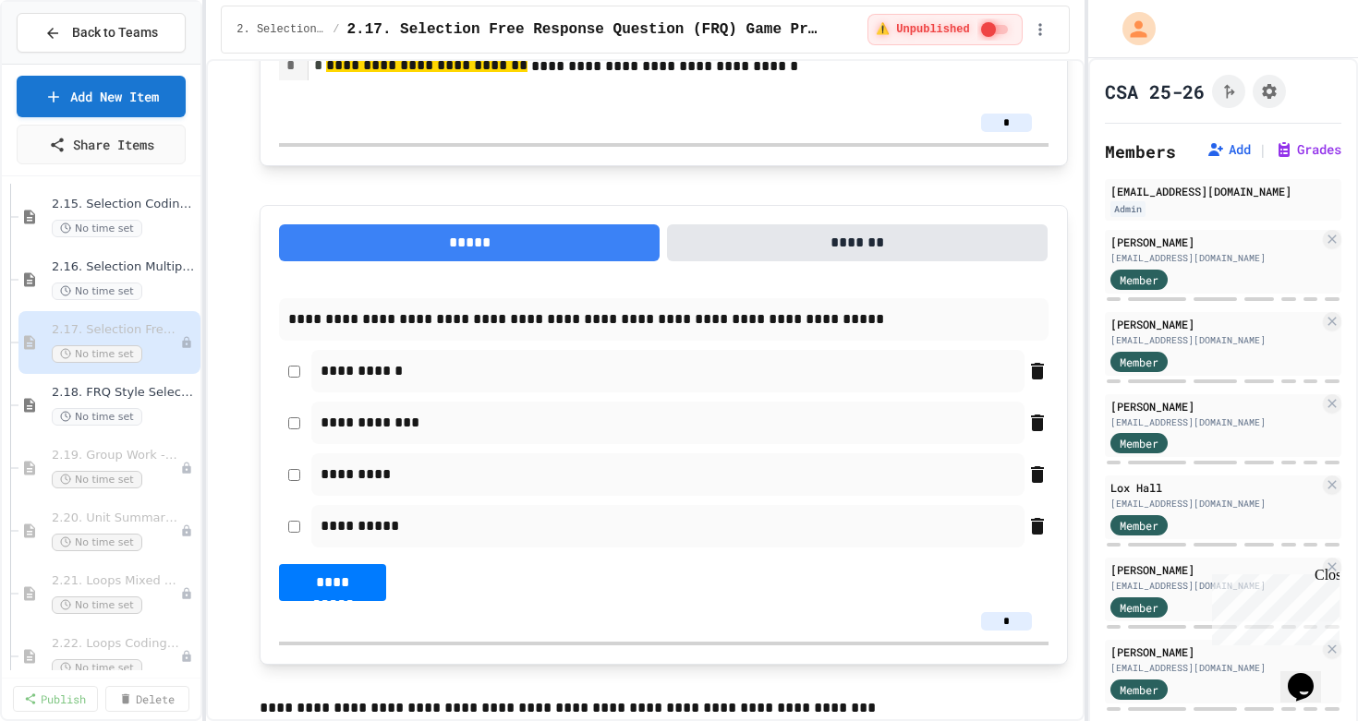
scroll to position [2894, 0]
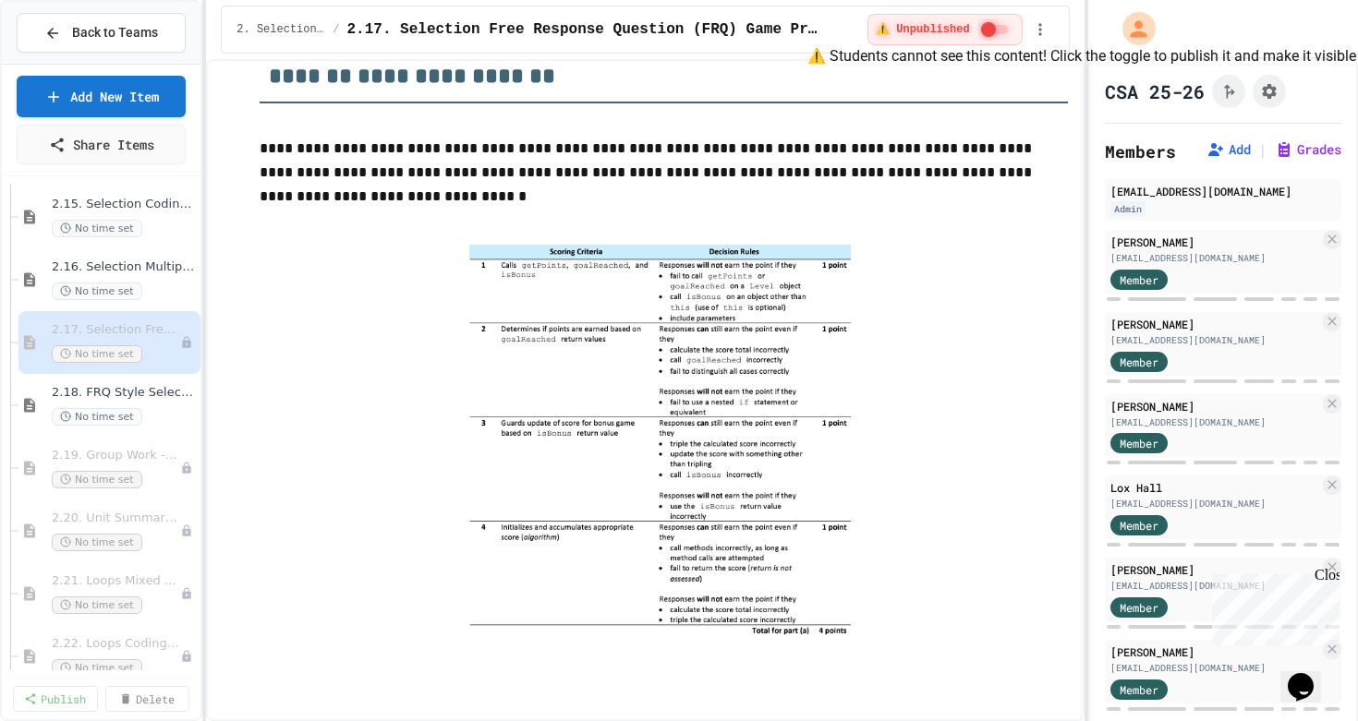
scroll to position [7114, 0]
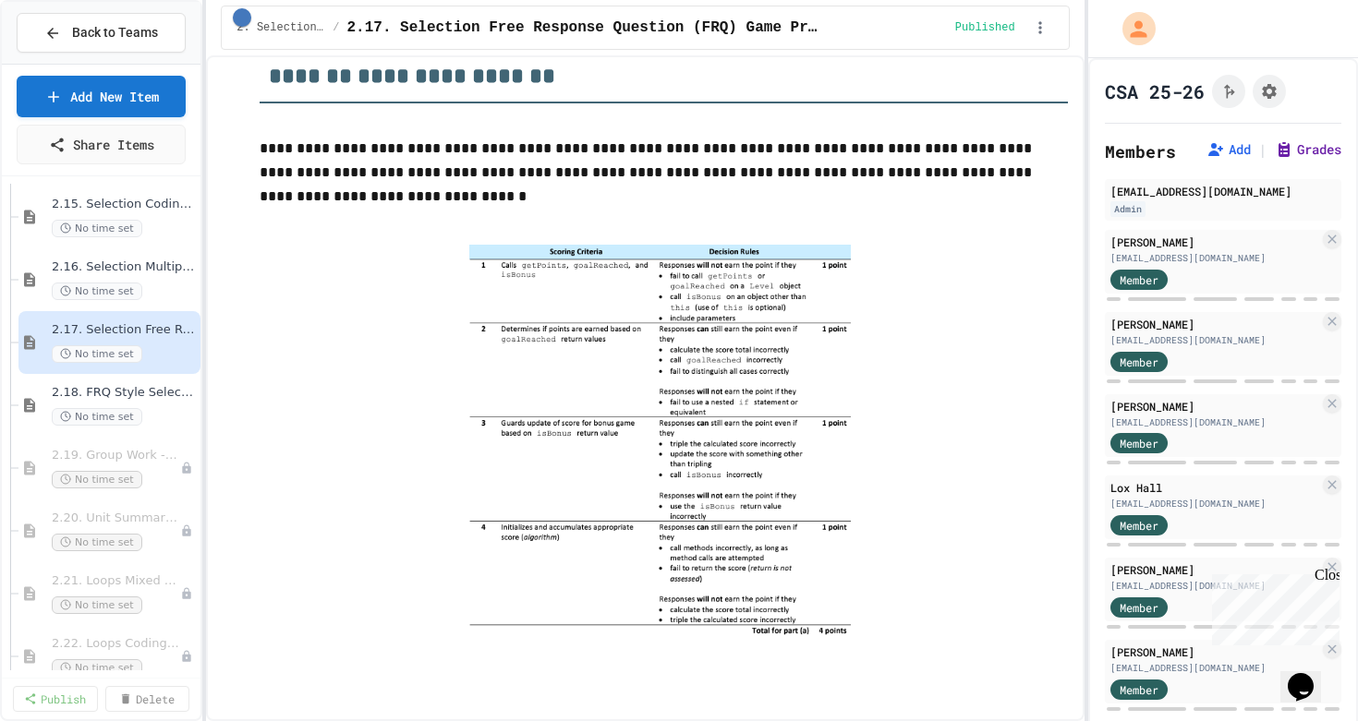
click at [1311, 148] on button "Grades" at bounding box center [1308, 149] width 67 height 18
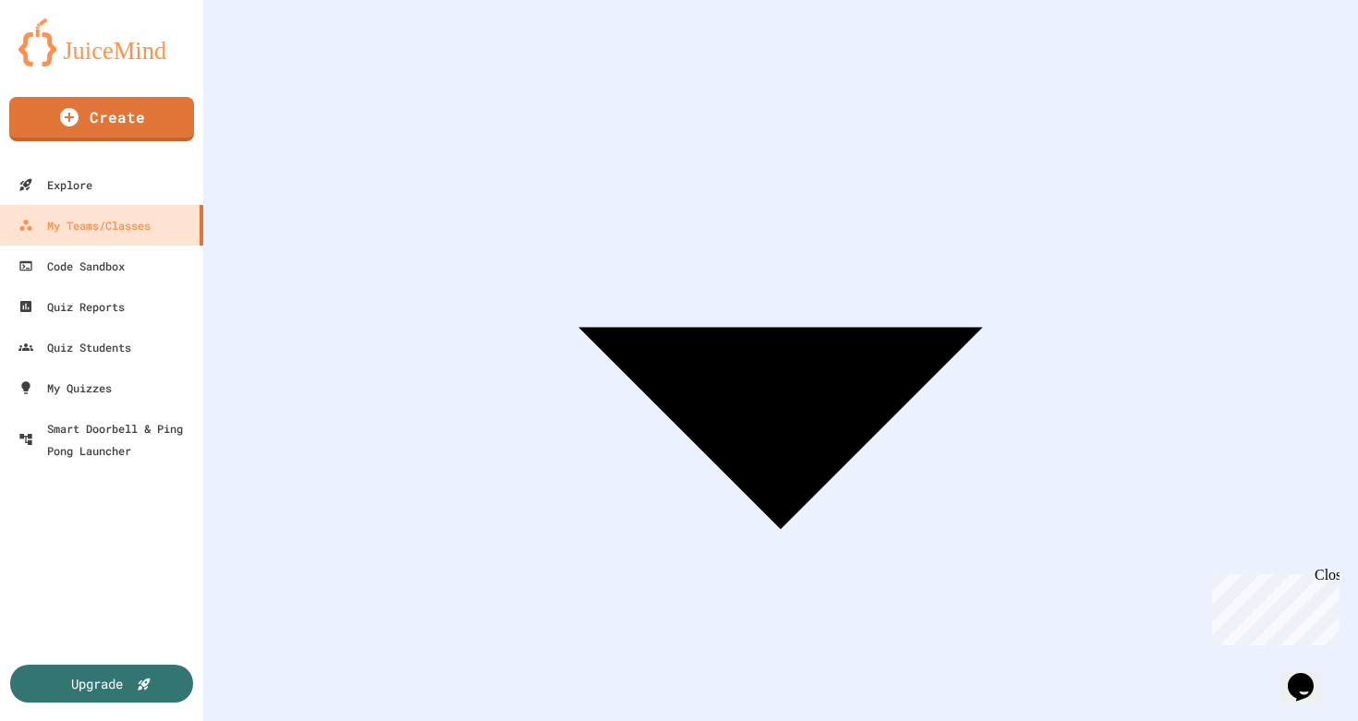
scroll to position [300, 0]
